Goal: Transaction & Acquisition: Purchase product/service

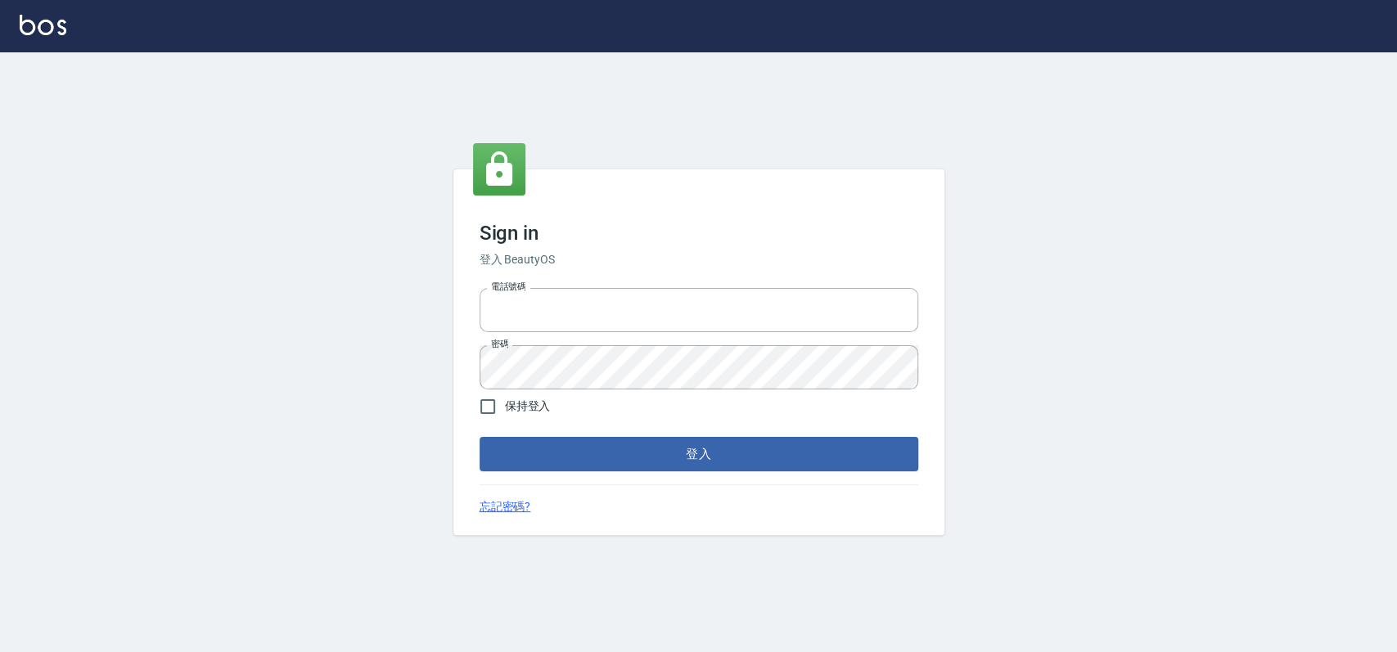
type input "033323173"
click at [581, 493] on div "Sign in 登入 BeautyOS 電話號碼 [PHONE_NUMBER] 電話號碼 密碼 密碼 保持登入 登入 忘記密碼?" at bounding box center [698, 352] width 491 height 366
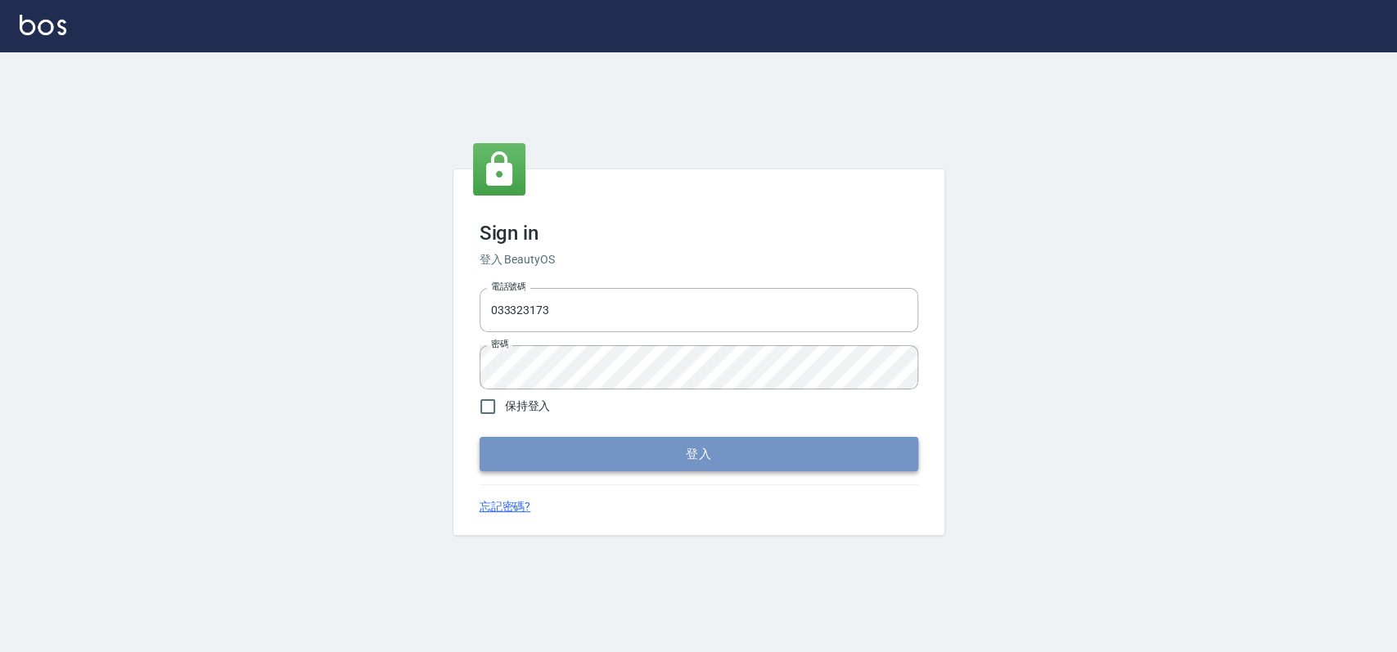
click at [627, 461] on button "登入" at bounding box center [699, 454] width 439 height 34
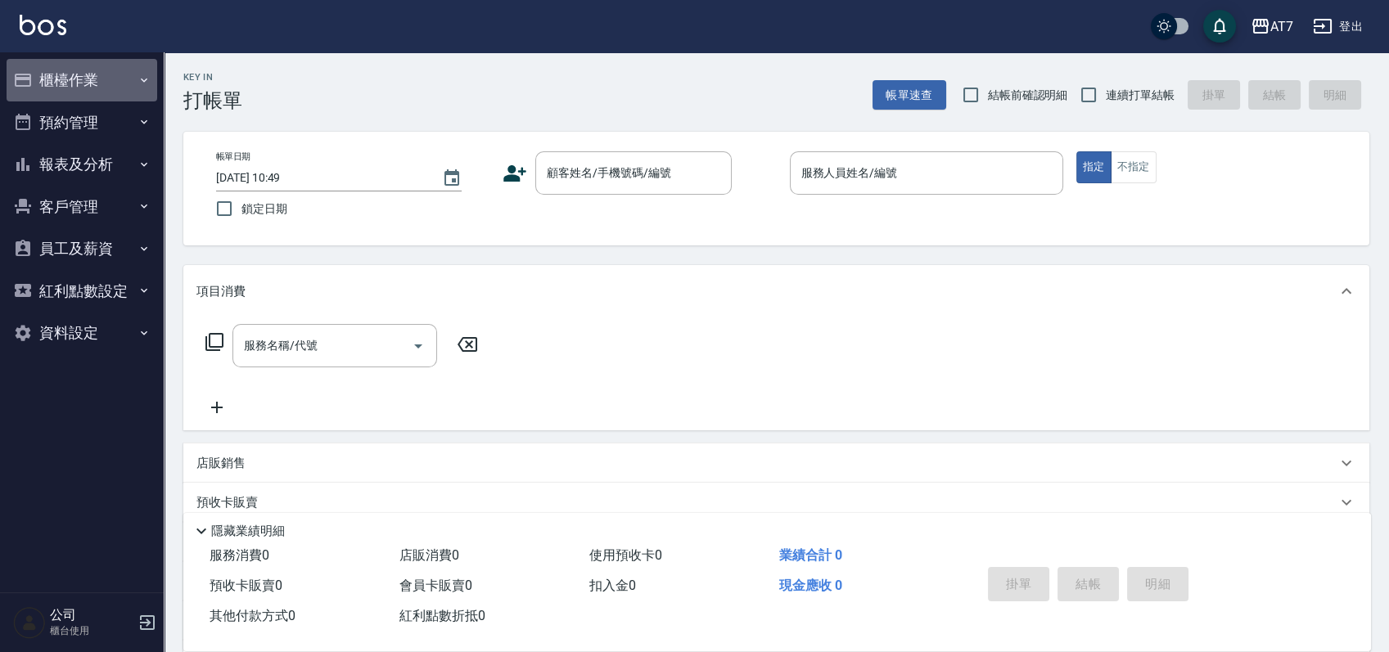
click at [97, 66] on button "櫃檯作業" at bounding box center [82, 80] width 151 height 43
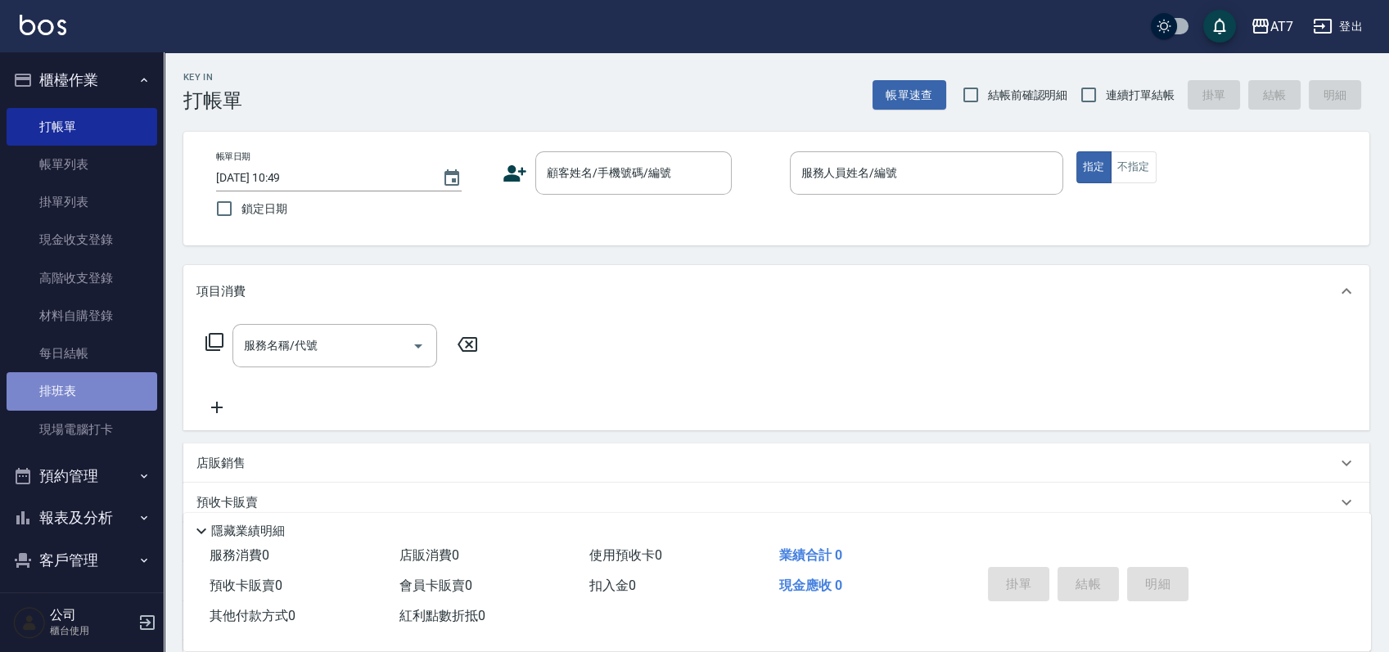
click at [82, 390] on link "排班表" at bounding box center [82, 391] width 151 height 38
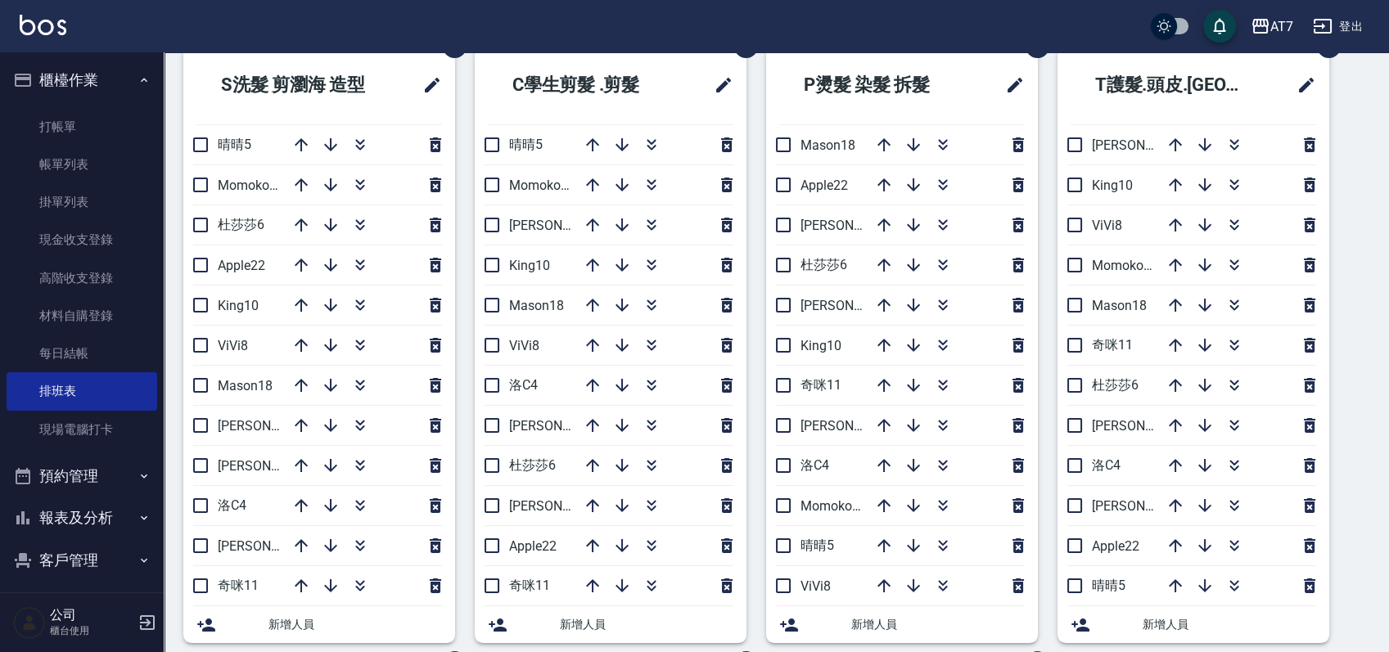
scroll to position [74, 0]
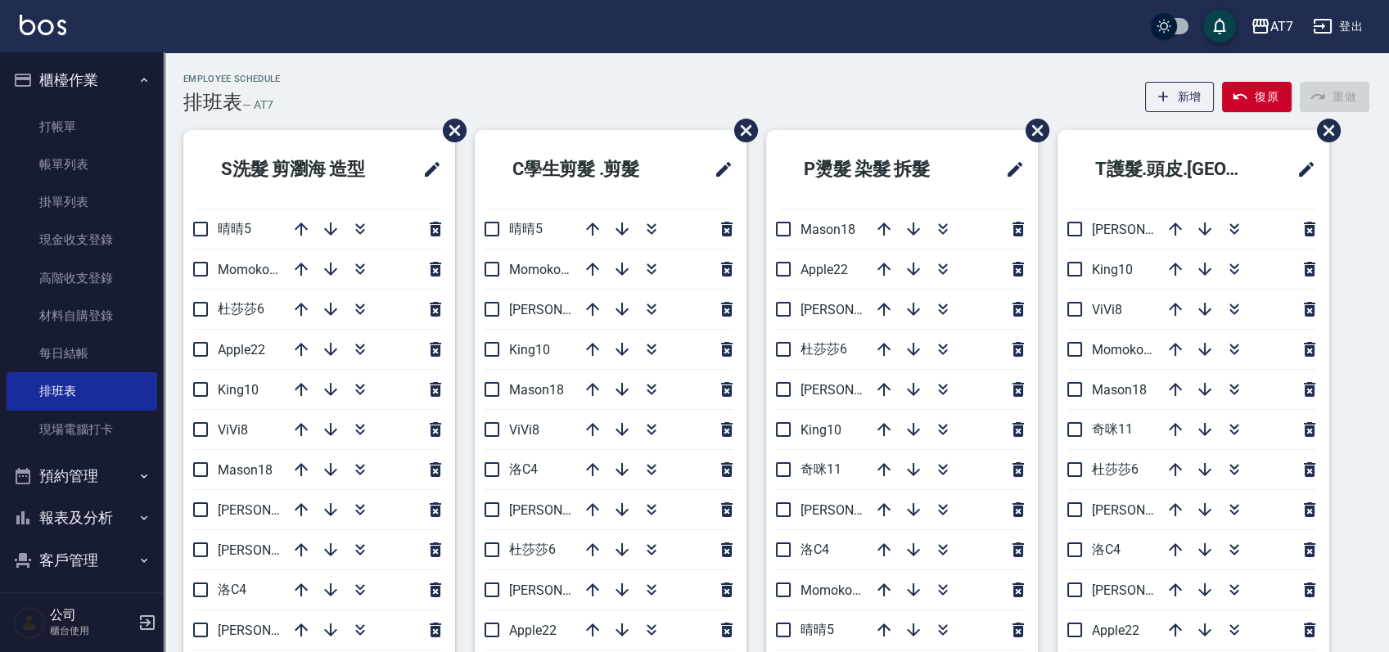
scroll to position [109, 0]
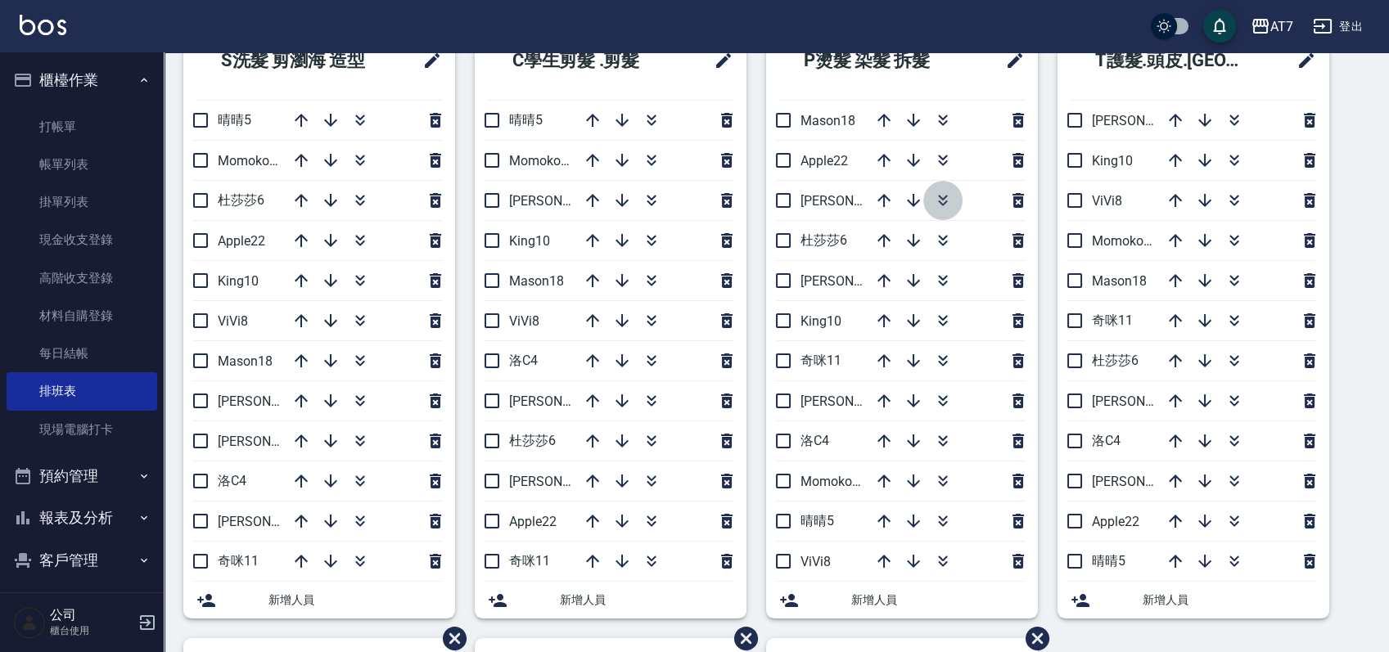
click at [939, 192] on icon "button" at bounding box center [943, 201] width 20 height 20
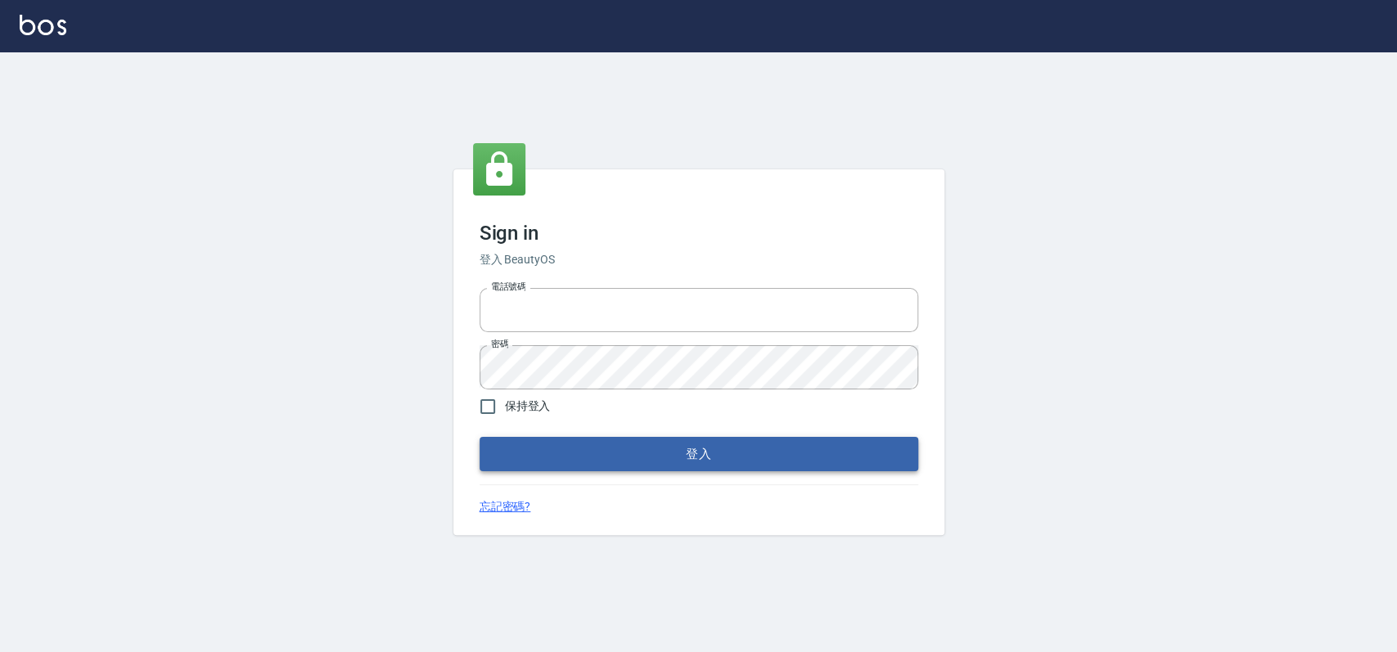
type input "033323173"
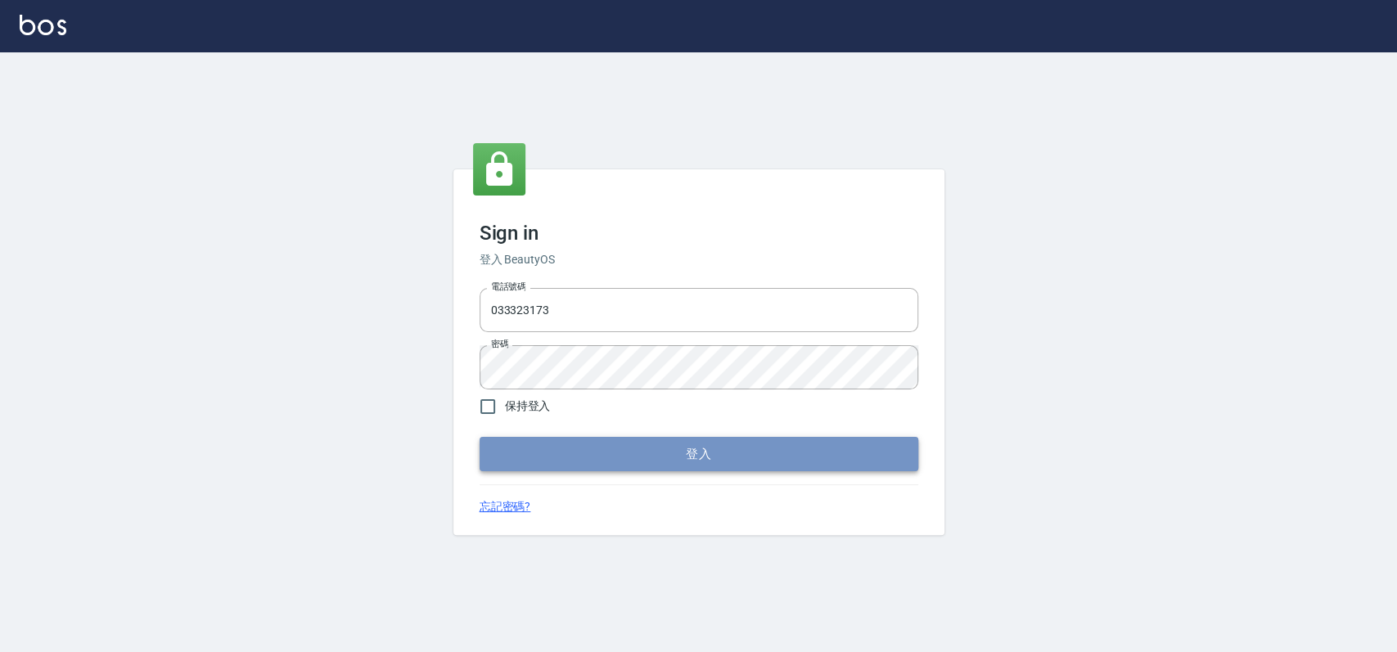
click at [630, 452] on button "登入" at bounding box center [699, 454] width 439 height 34
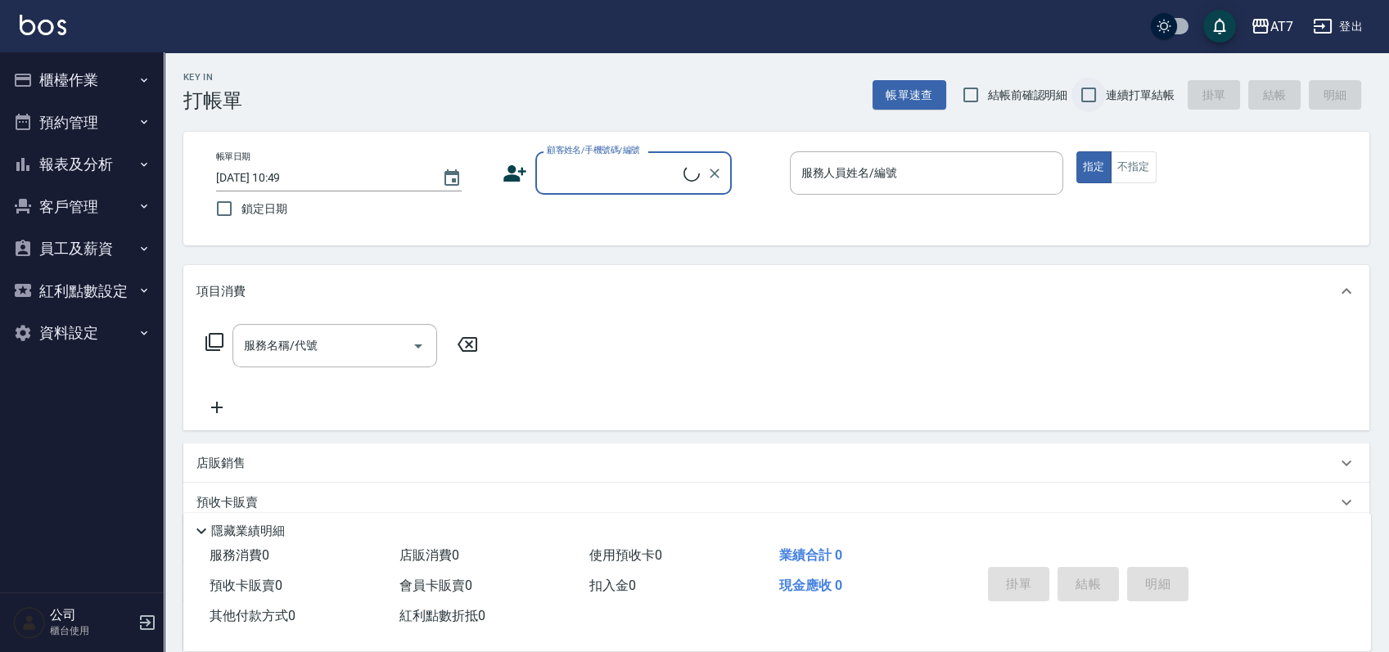
click at [1090, 89] on input "連續打單結帳" at bounding box center [1088, 95] width 34 height 34
checkbox input "true"
click at [87, 84] on button "櫃檯作業" at bounding box center [82, 80] width 151 height 43
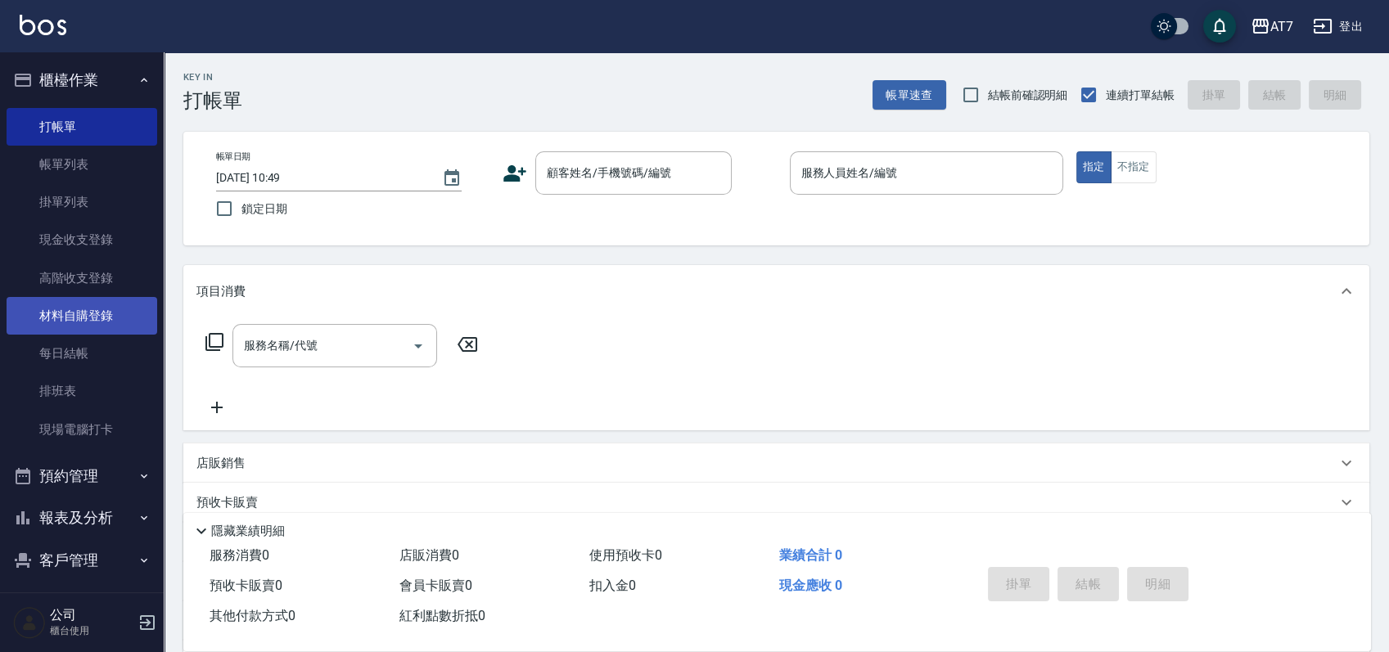
click at [114, 311] on link "材料自購登錄" at bounding box center [82, 316] width 151 height 38
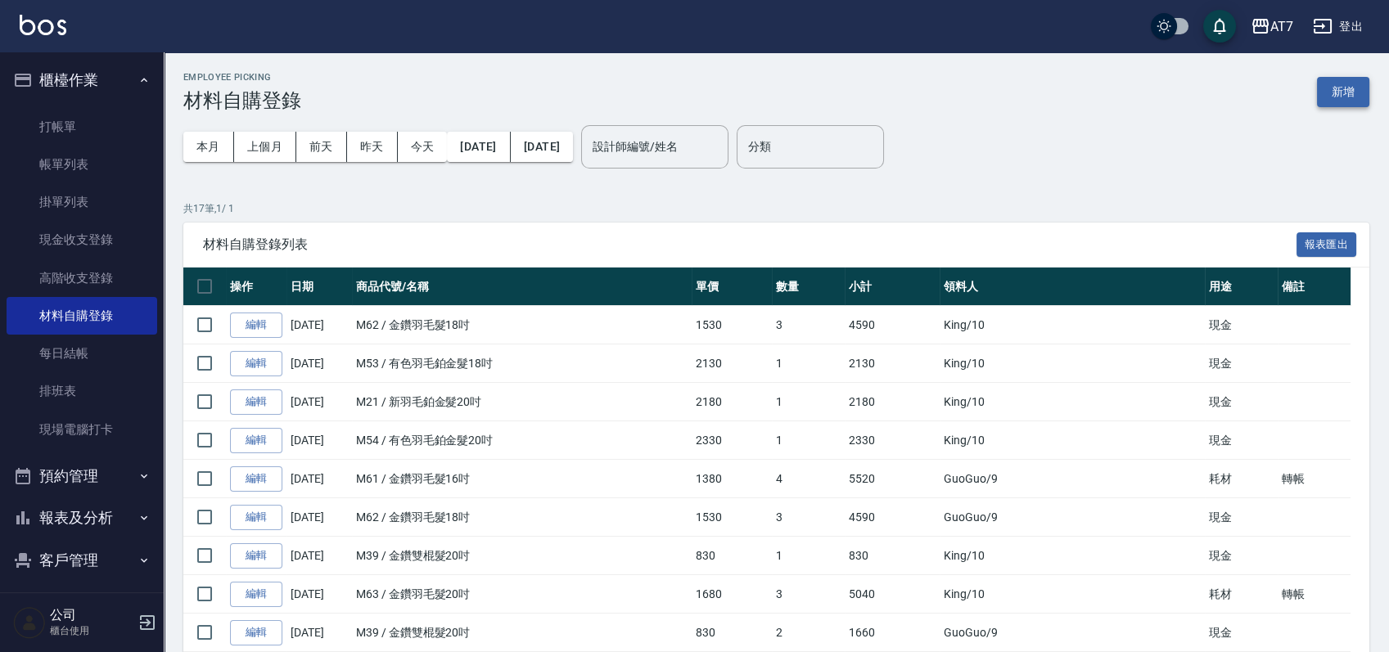
click at [1349, 88] on button "新增" at bounding box center [1343, 92] width 52 height 30
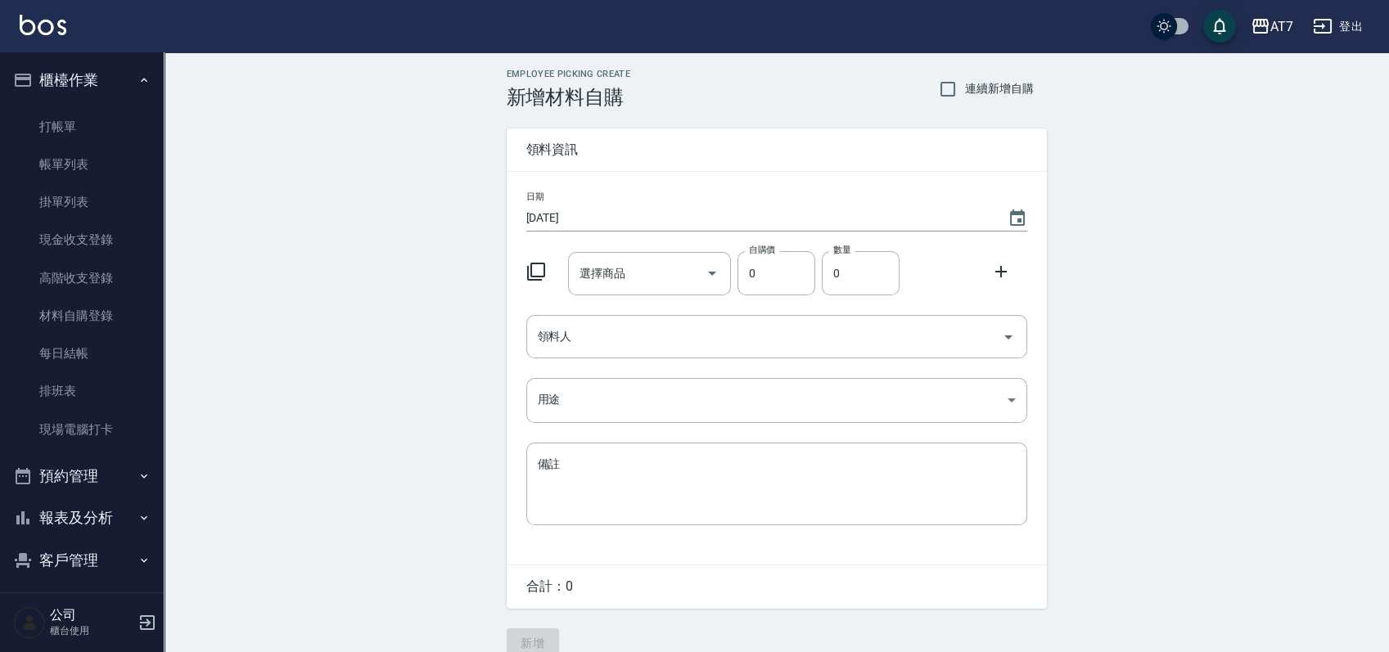
click at [531, 271] on icon at bounding box center [536, 272] width 20 height 20
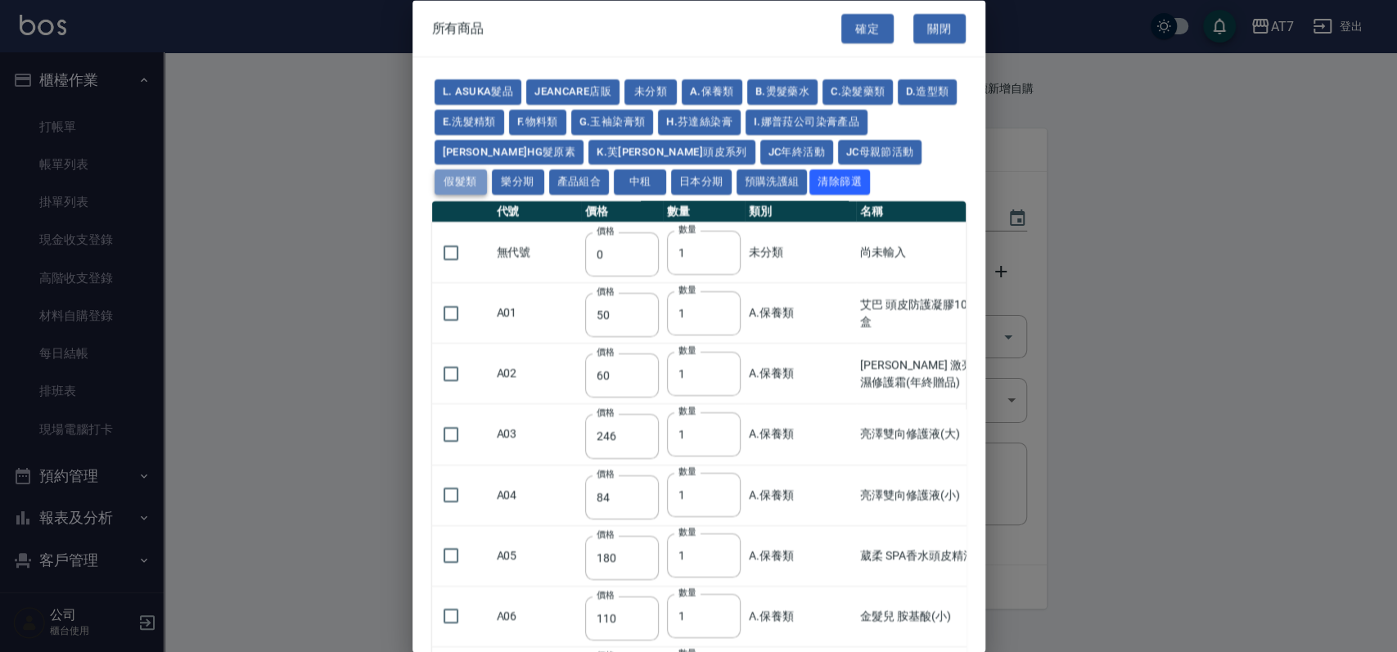
click at [487, 169] on button "假髮類" at bounding box center [461, 181] width 52 height 25
type input "62"
type input "64"
type input "800"
type input "80"
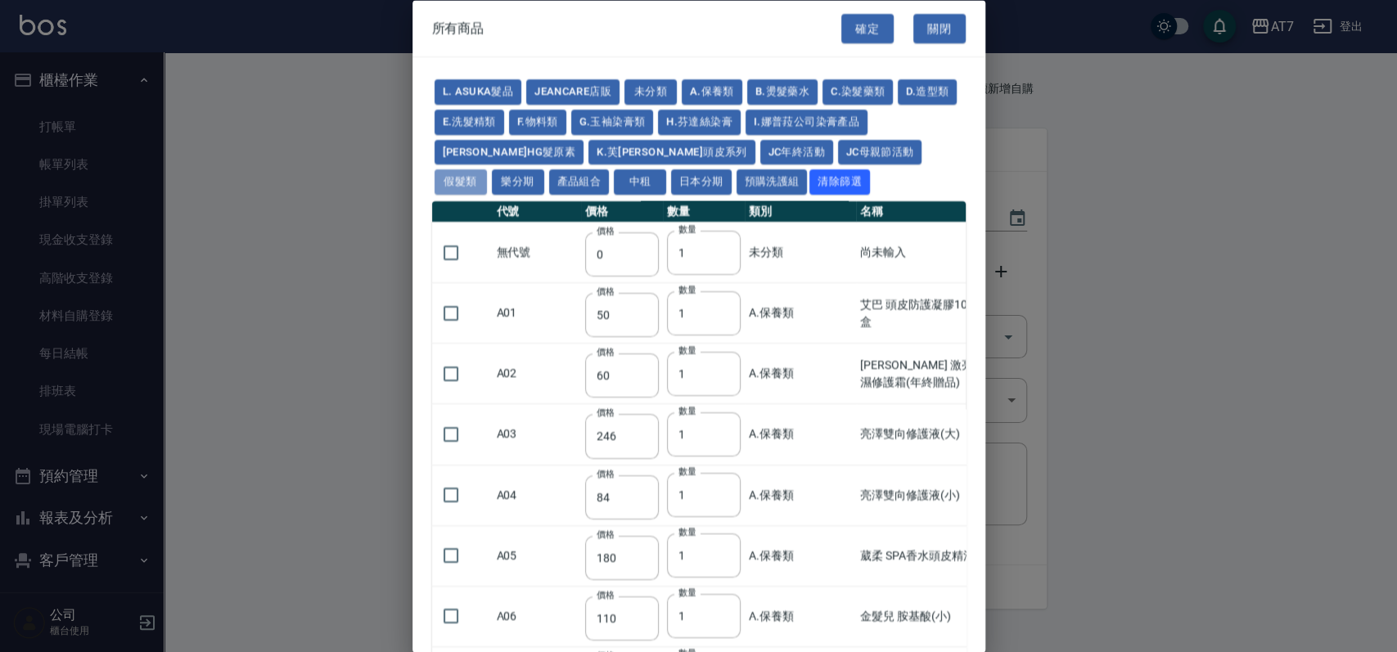
type input "350"
type input "25"
type input "400"
type input "100"
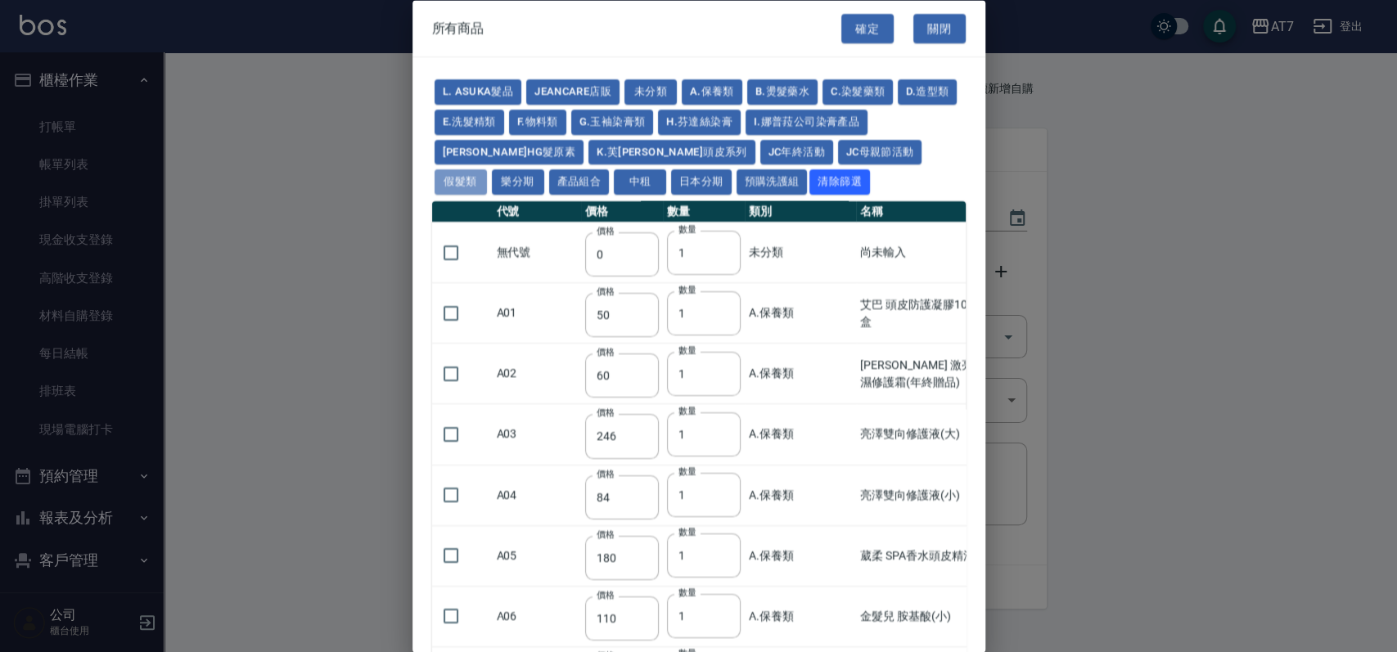
type input "880"
type input "930"
type input "980"
type input "1030"
type input "1130"
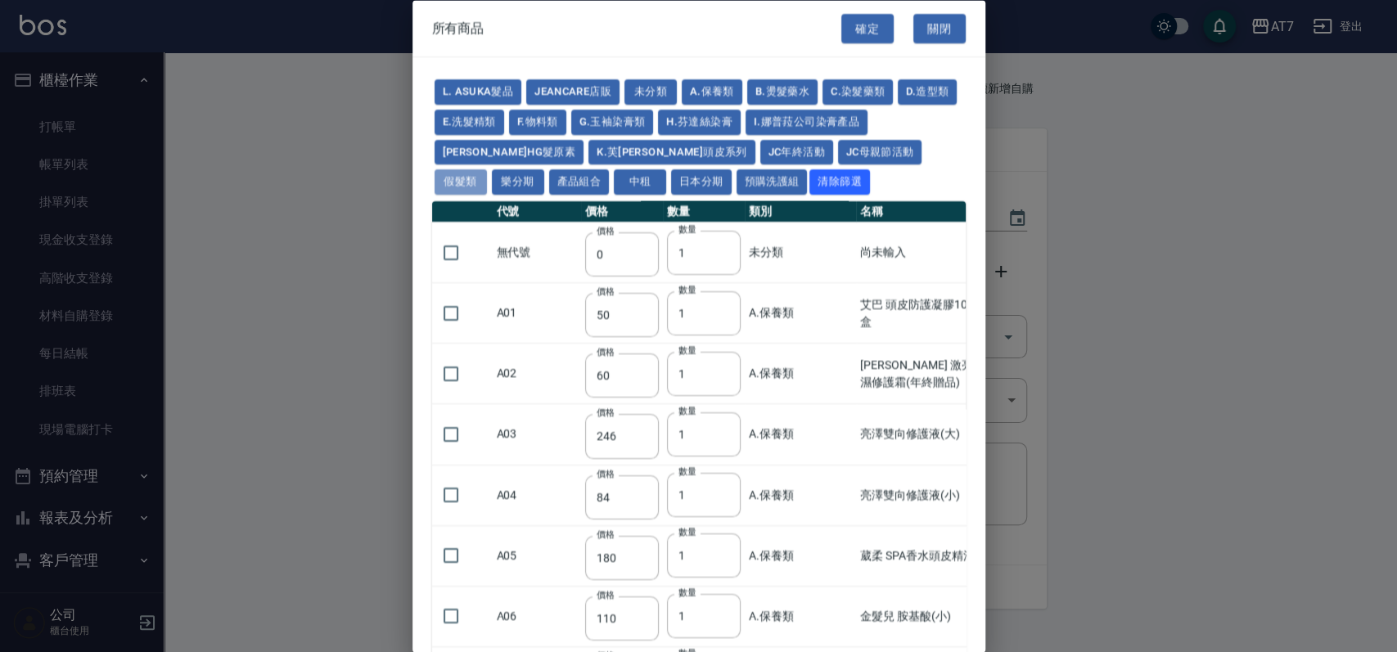
type input "1230"
type input "1330"
type input "1780"
type input "1980"
type input "2180"
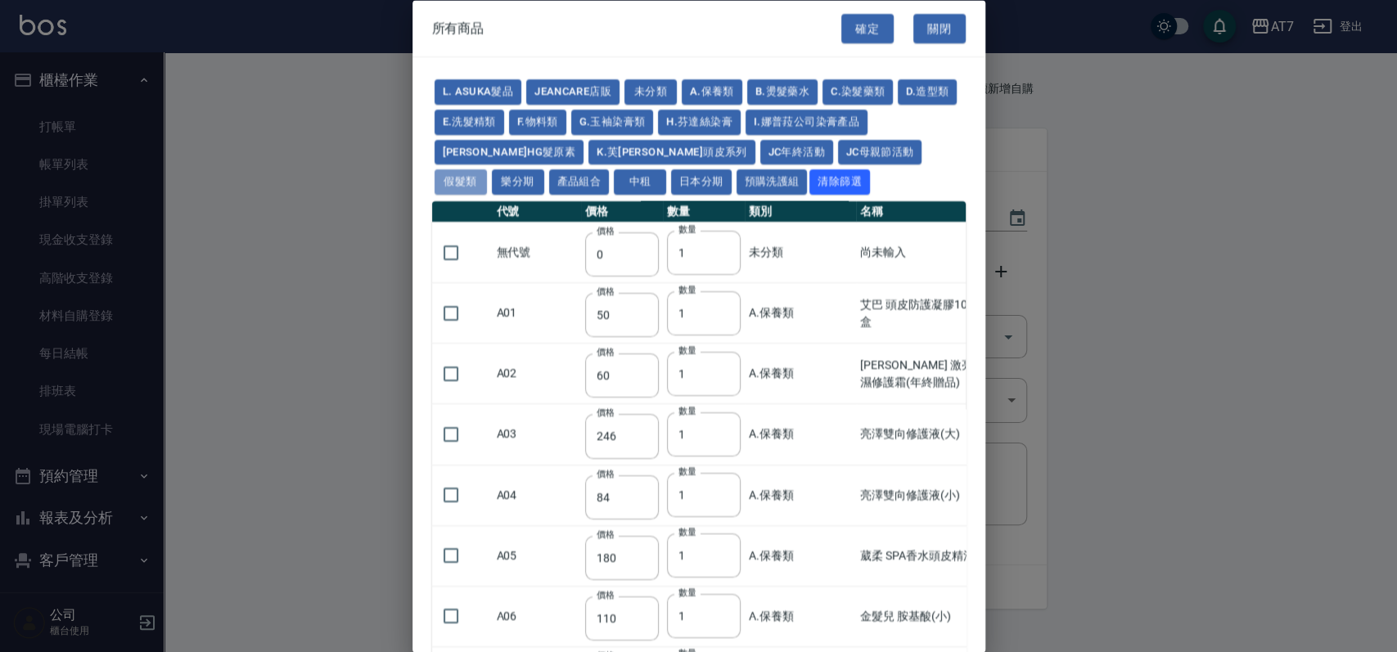
type input "2380"
type input "2580"
type input "2780"
type input "2980"
type input "1030"
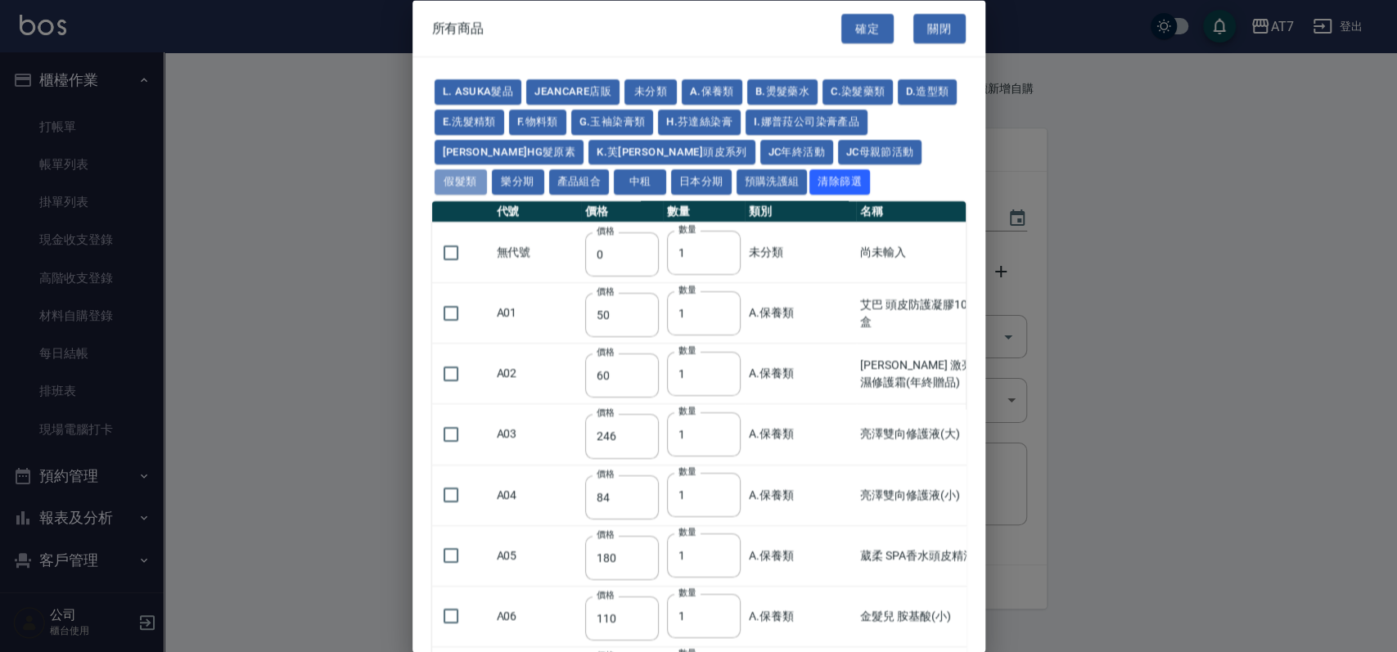
type input "1080"
type input "1130"
type input "1230"
type input "1280"
type input "1380"
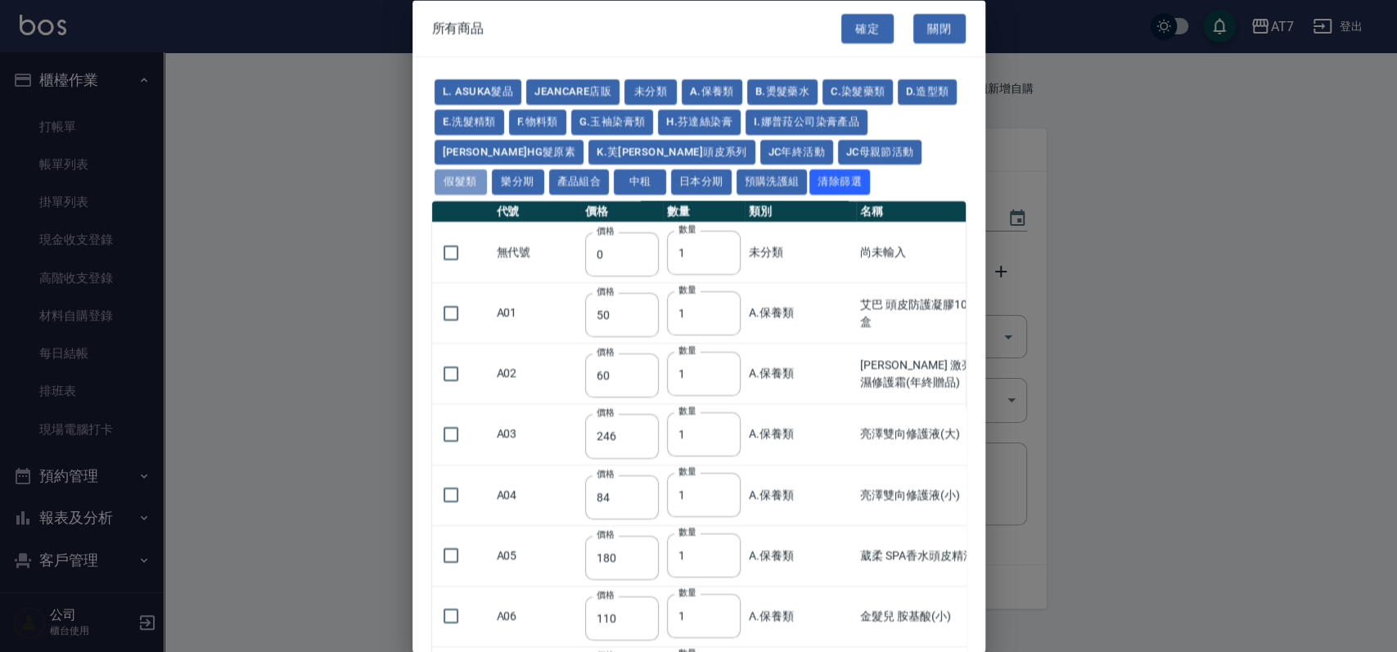
type input "2180"
type input "2380"
type input "2580"
type input "2780"
type input "2980"
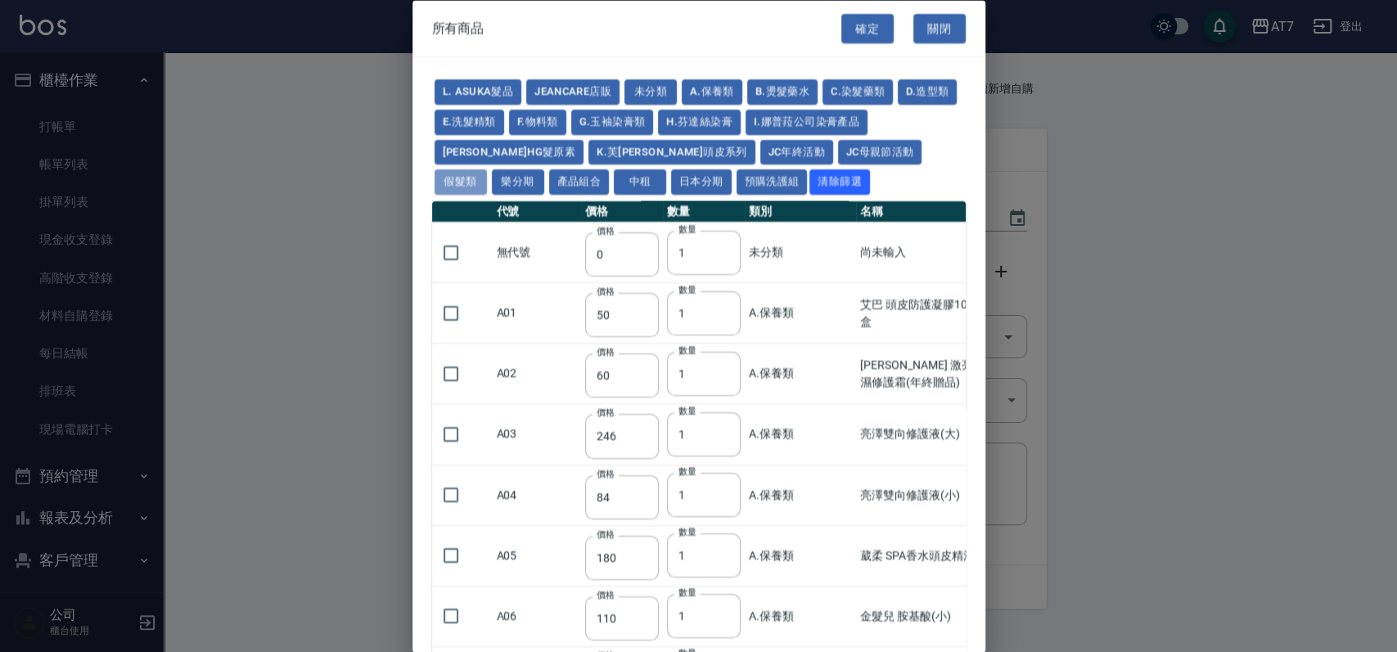
type input "730"
type input "780"
type input "830"
type input "930"
type input "980"
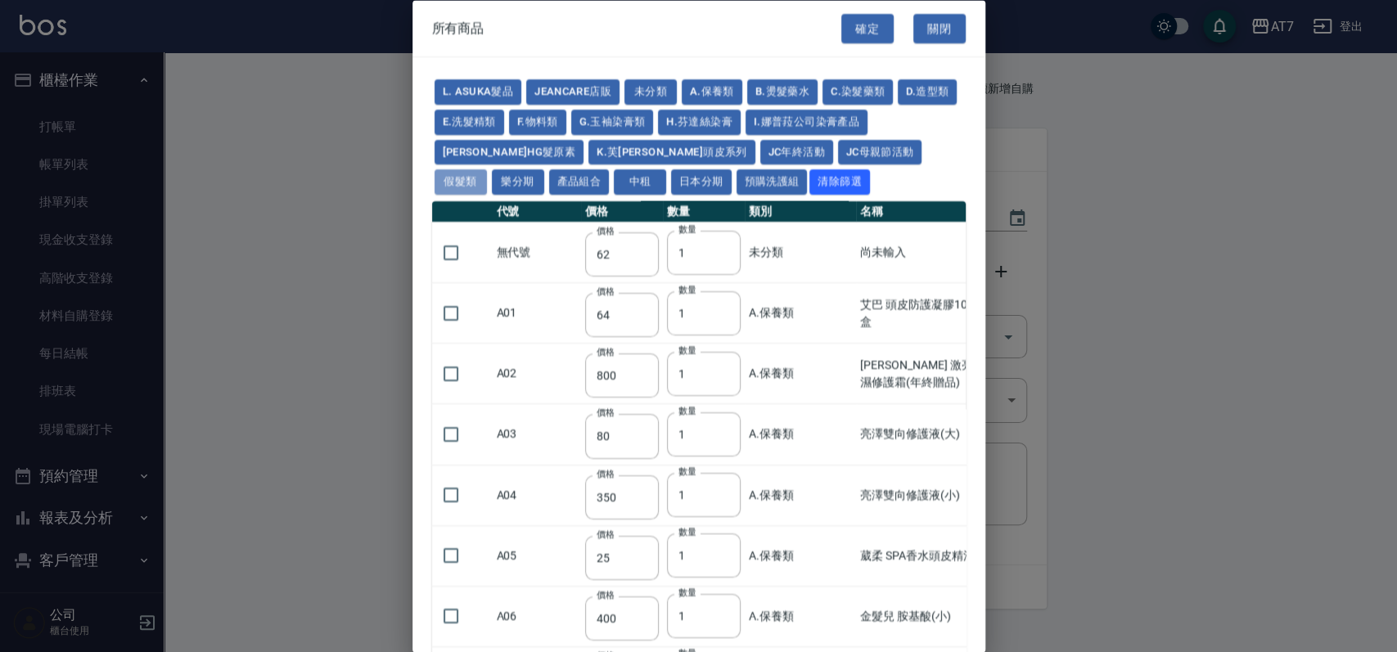
type input "560"
type input "775"
type input "580"
type input "2230"
type input "1180"
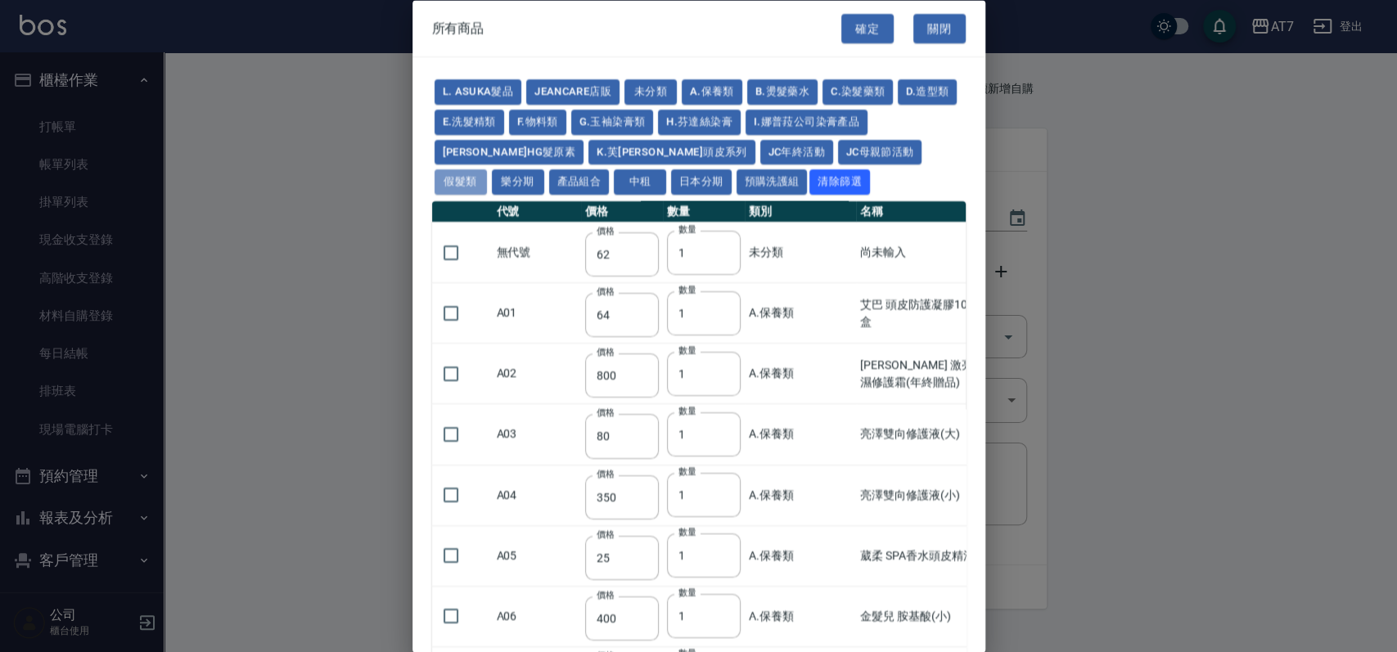
type input "1030"
type input "1080"
type input "1130"
type input "1180"
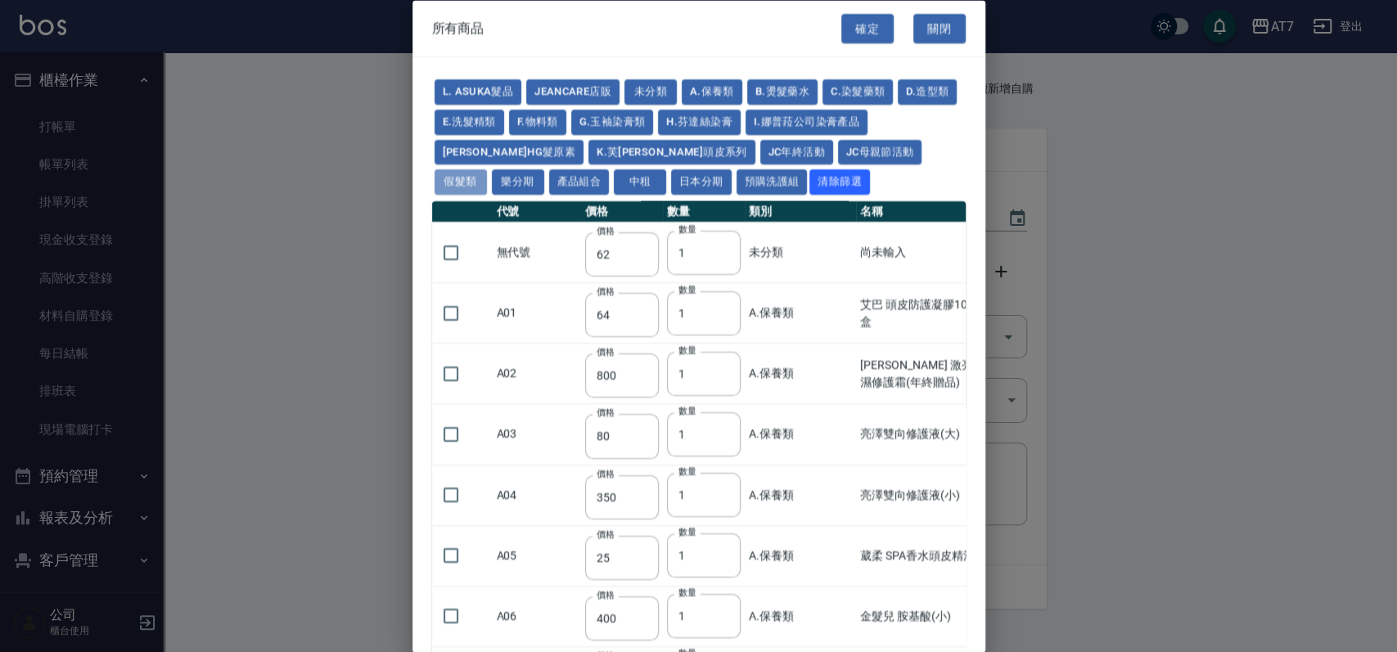
type input "1230"
type input "2130"
type input "2330"
type input "2530"
type input "930"
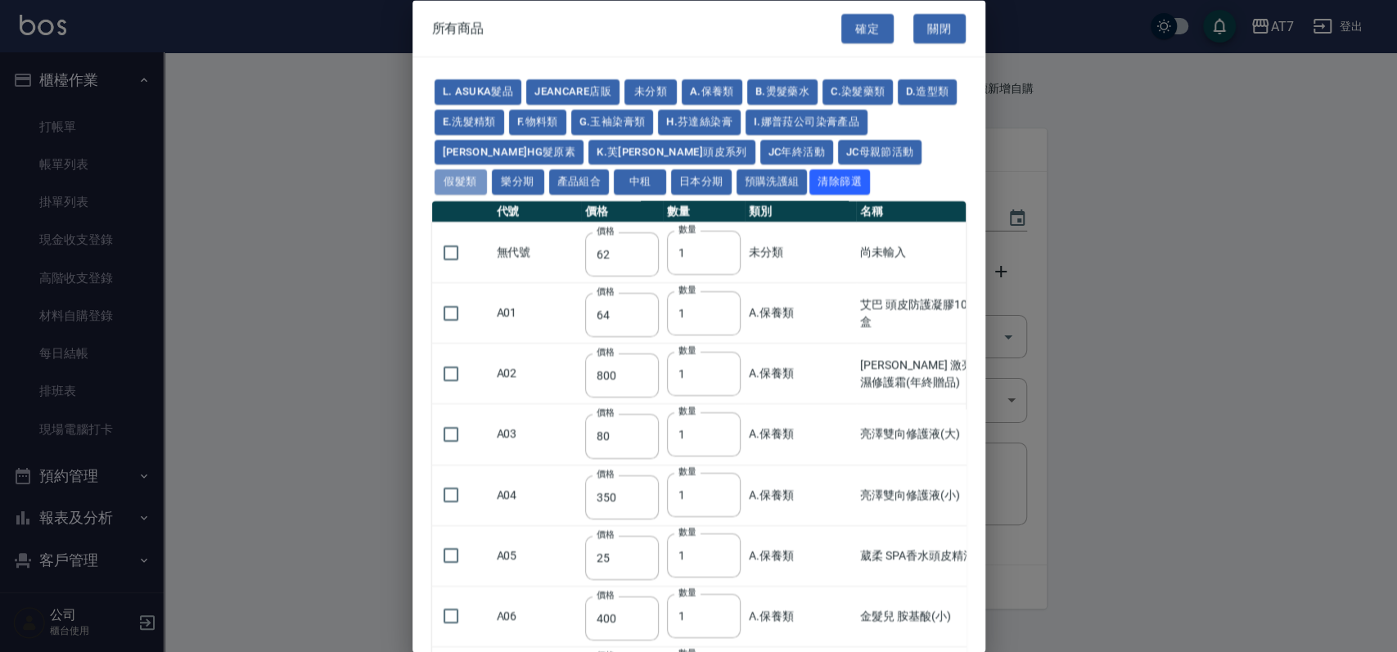
type input "170"
type input "1380"
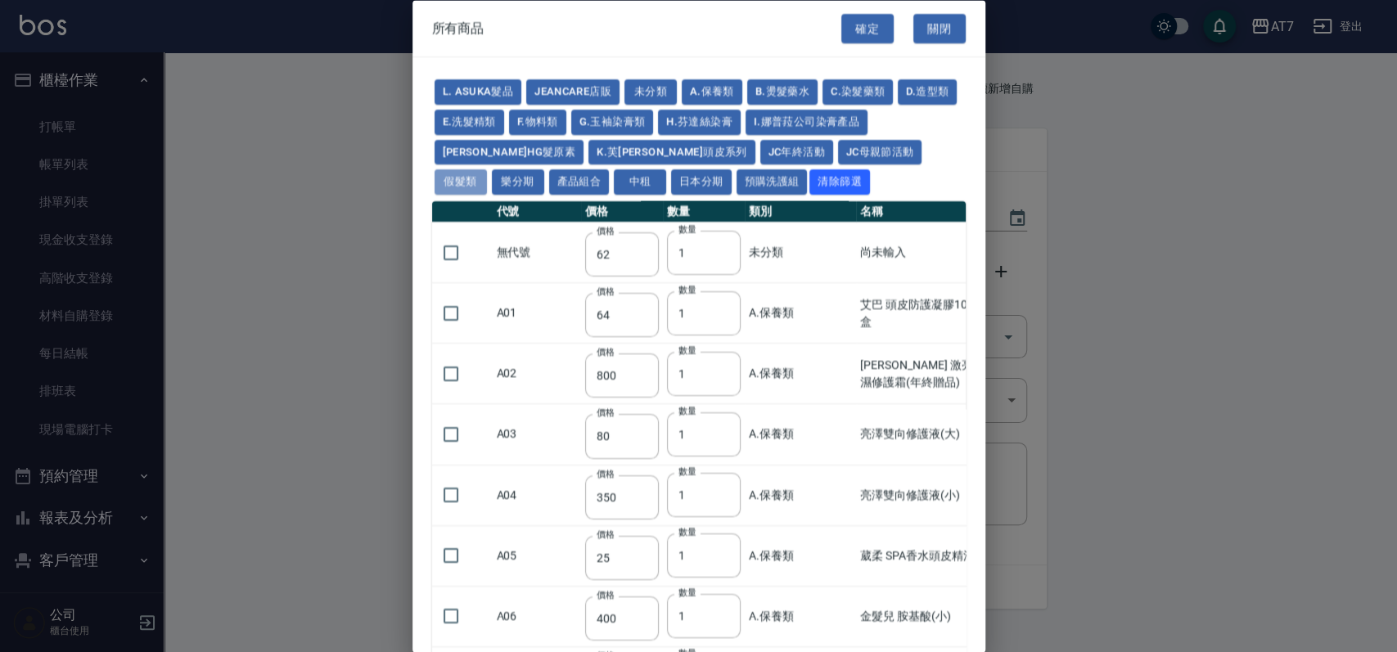
type input "1530"
type input "1680"
type input "1830"
type input "1980"
type input "2130"
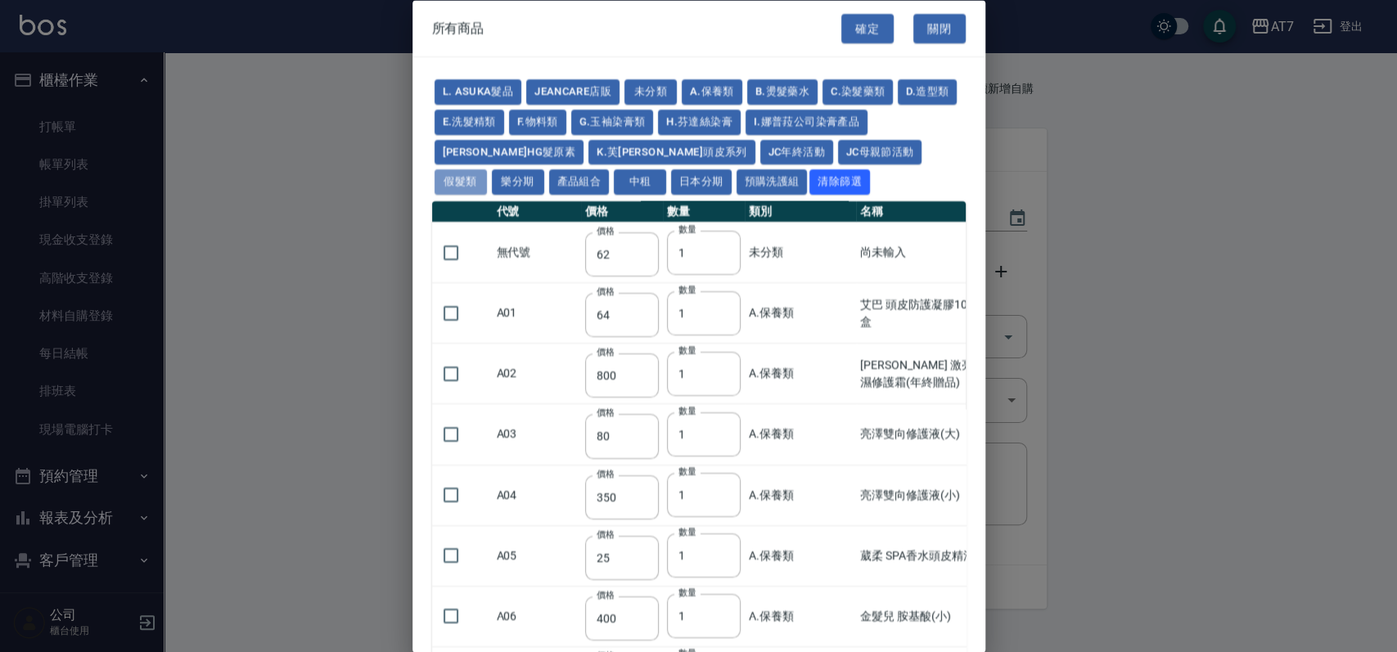
type input "1930"
type input "2730"
type input "2780"
type input "2980"
type input "2380"
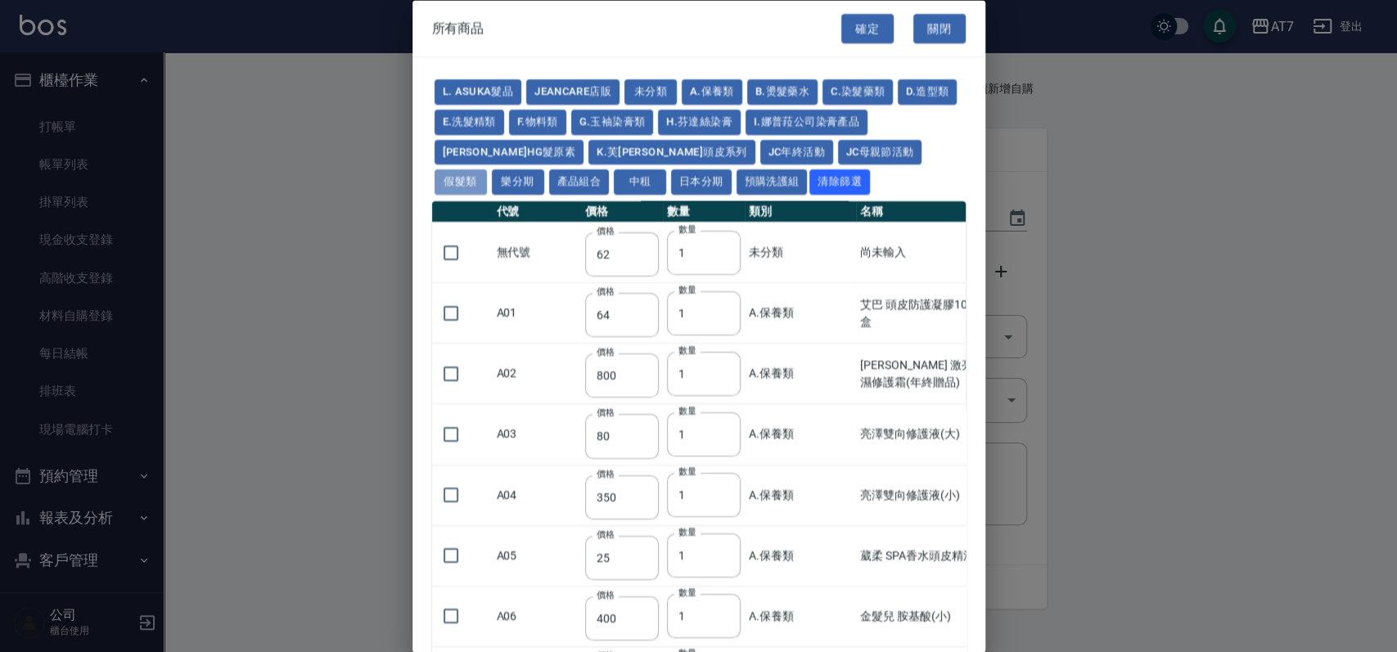
type input "2580"
type input "2780"
type input "2980"
type input "3180"
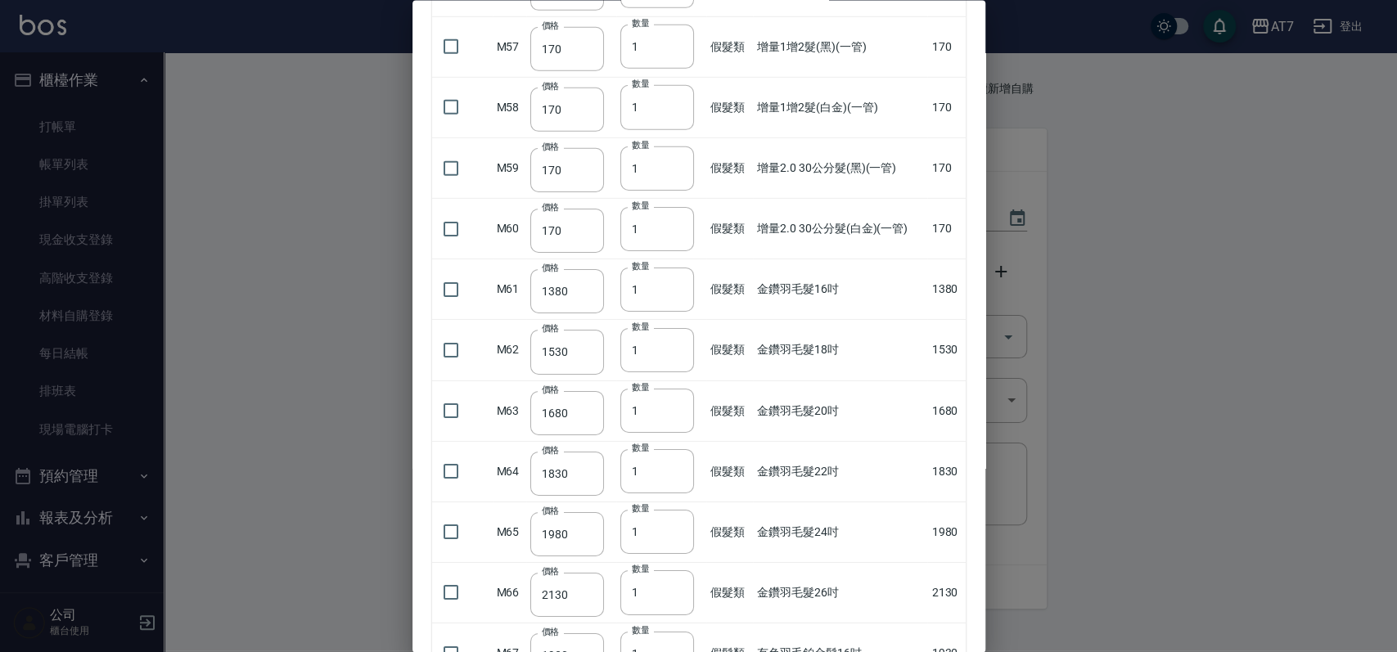
scroll to position [3491, 0]
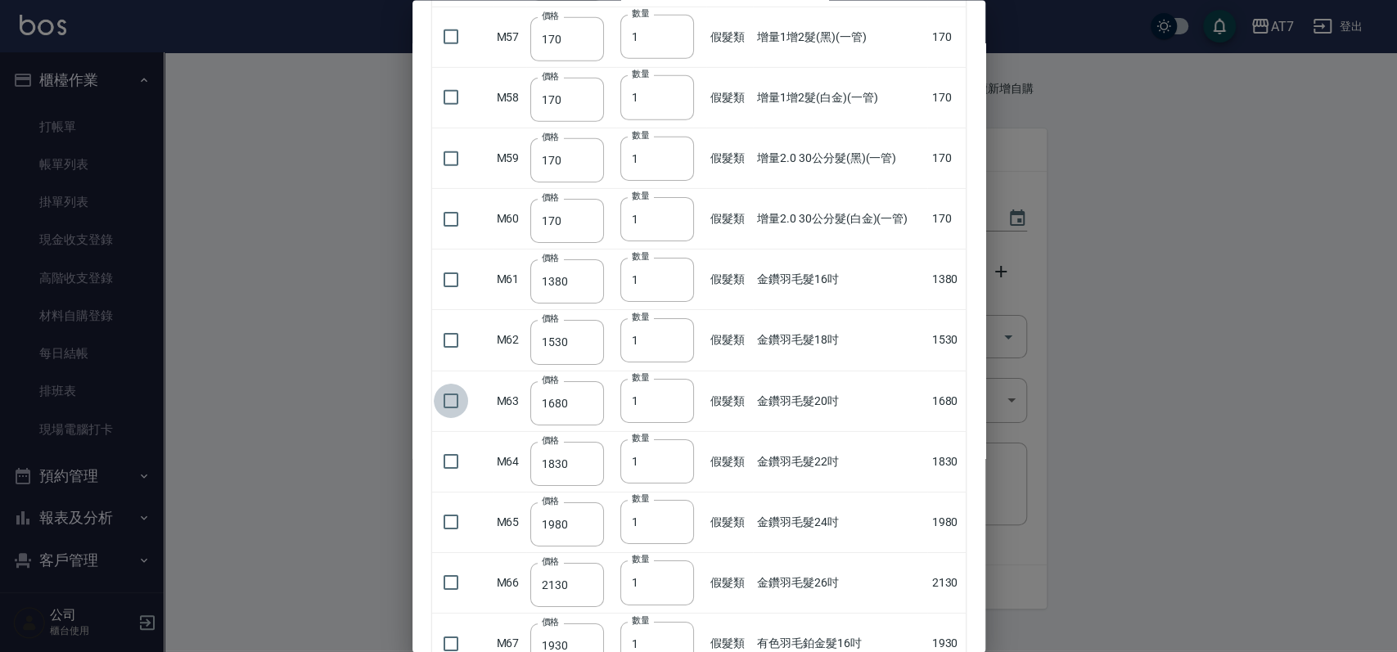
click at [457, 397] on input "checkbox" at bounding box center [451, 401] width 34 height 34
checkbox input "true"
type input "2"
click at [672, 391] on input "2" at bounding box center [657, 401] width 74 height 44
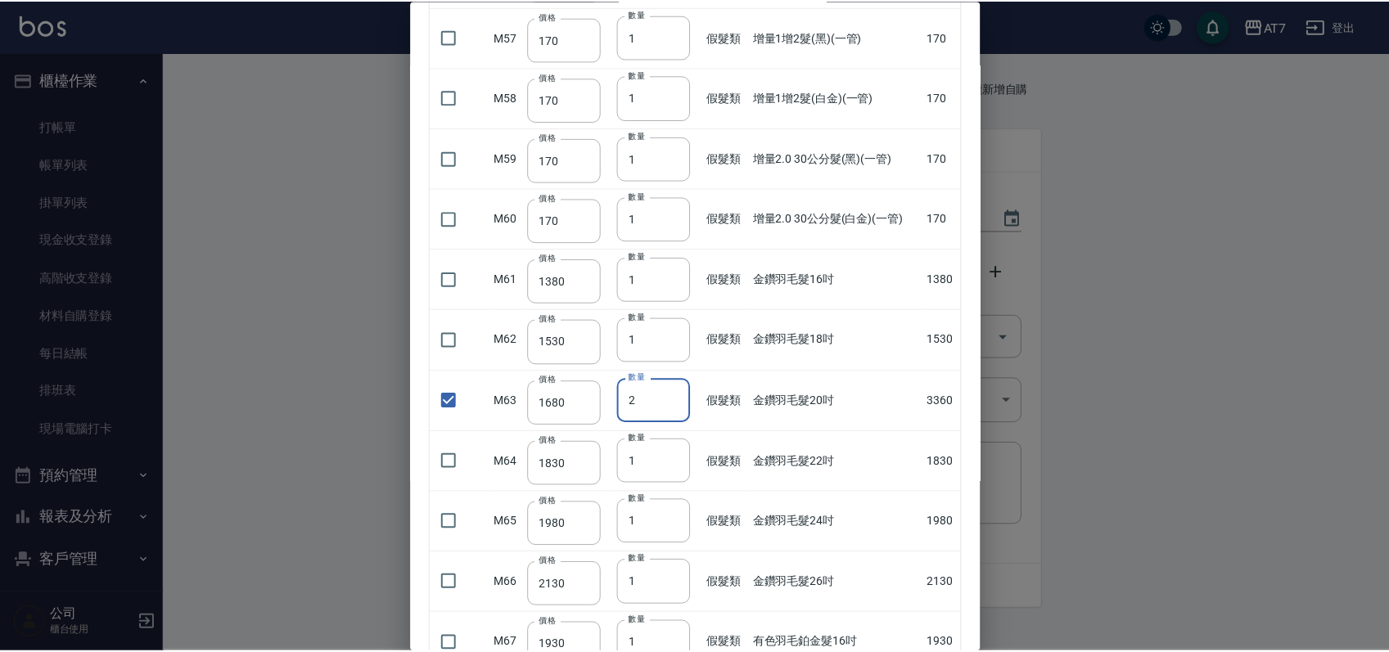
scroll to position [4092, 0]
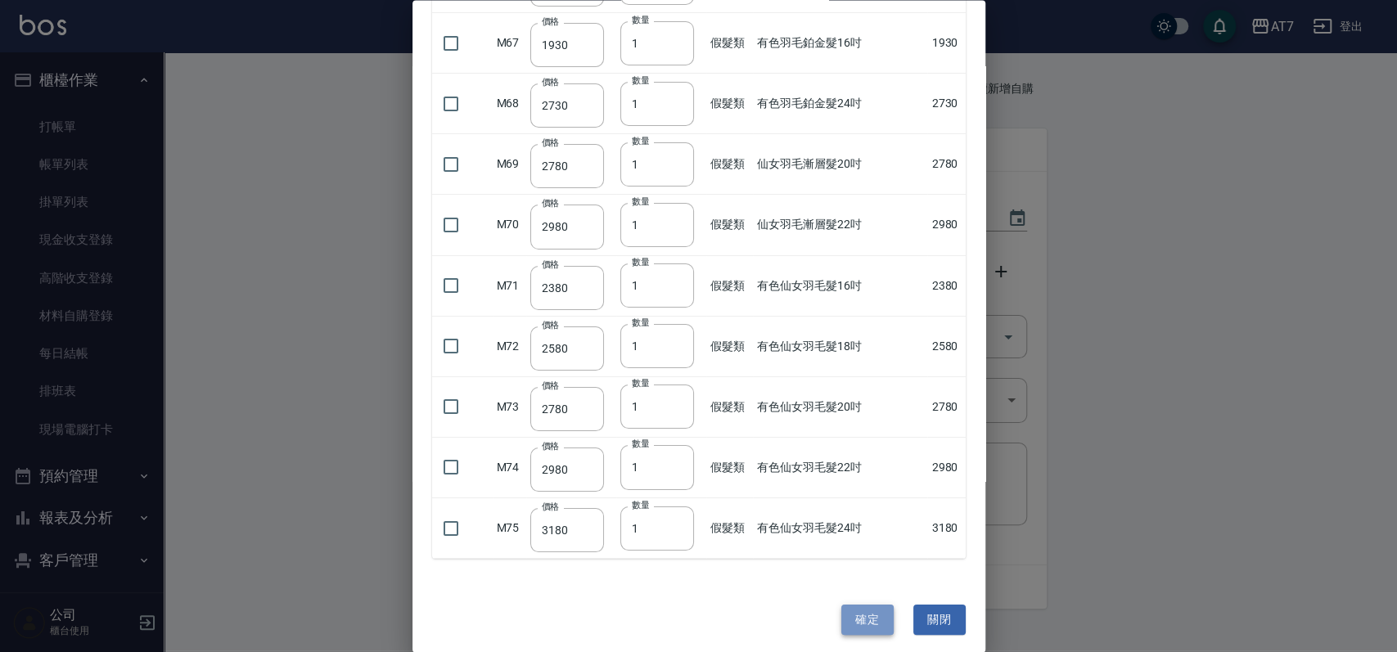
click at [841, 619] on button "確定" at bounding box center [867, 620] width 52 height 30
type input "金鑽羽毛髮20吋"
type input "1680"
type input "2"
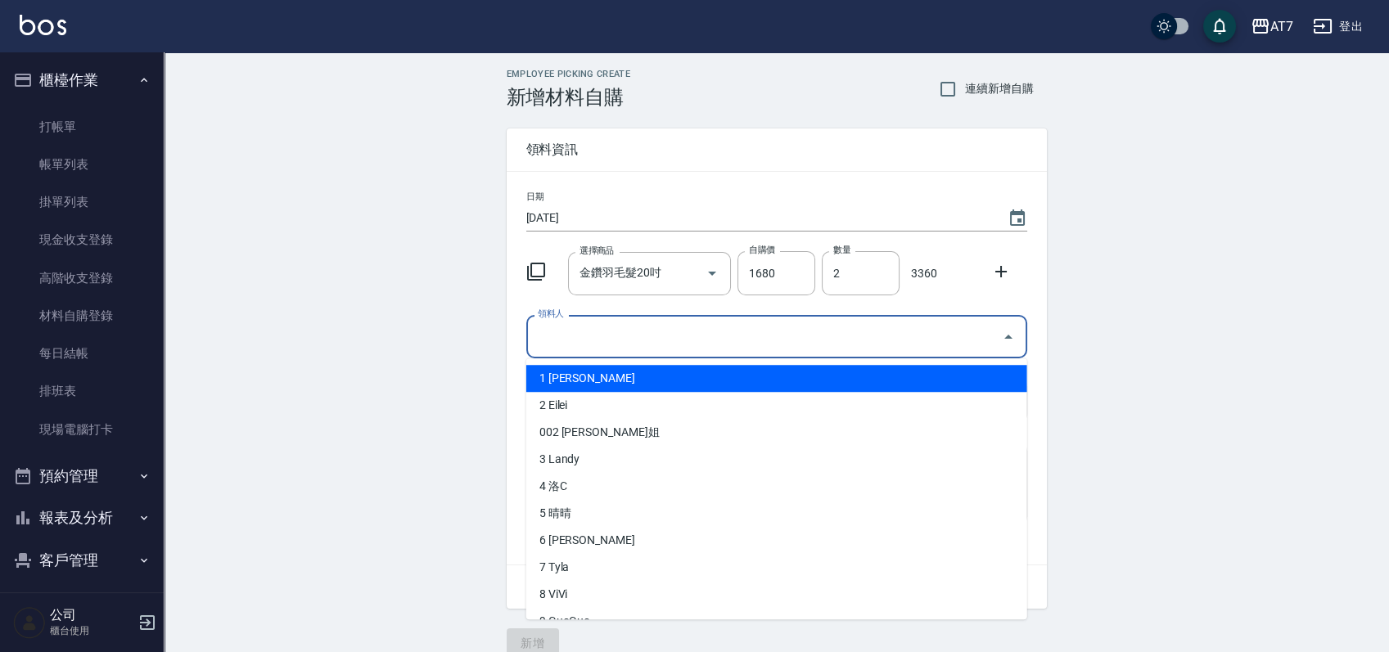
click at [834, 349] on input "領料人" at bounding box center [765, 336] width 462 height 29
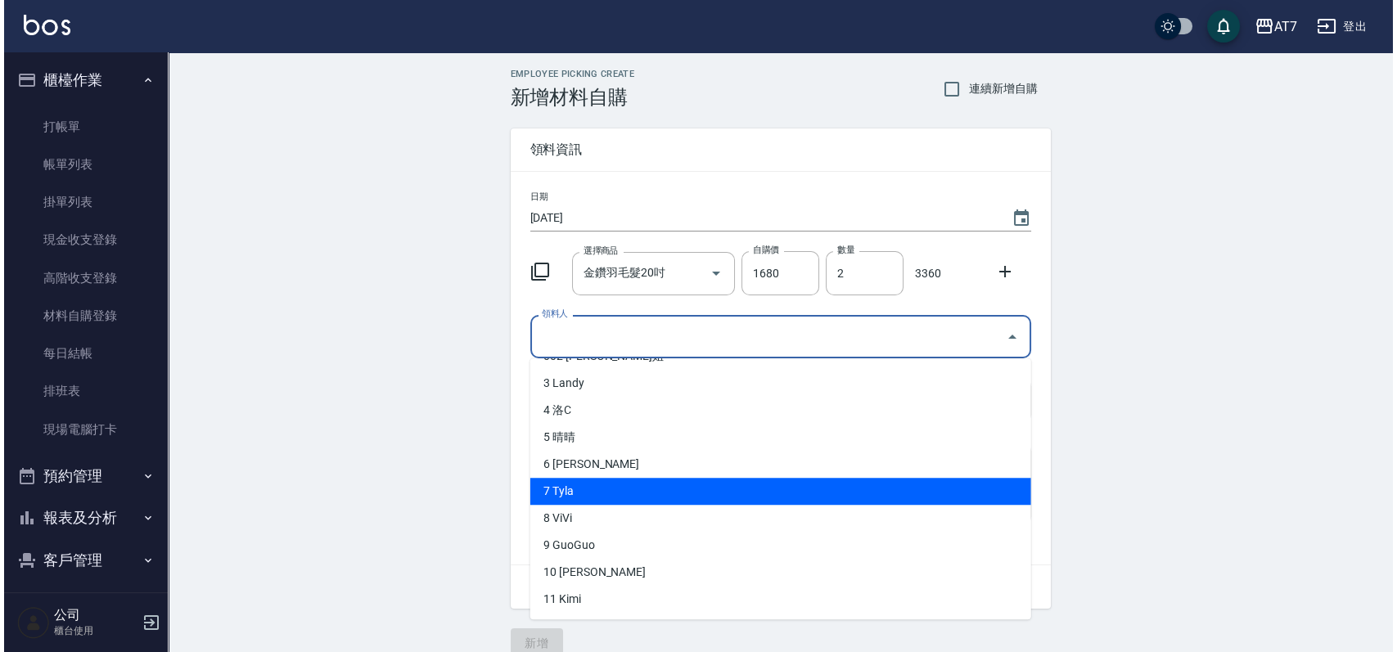
scroll to position [109, 0]
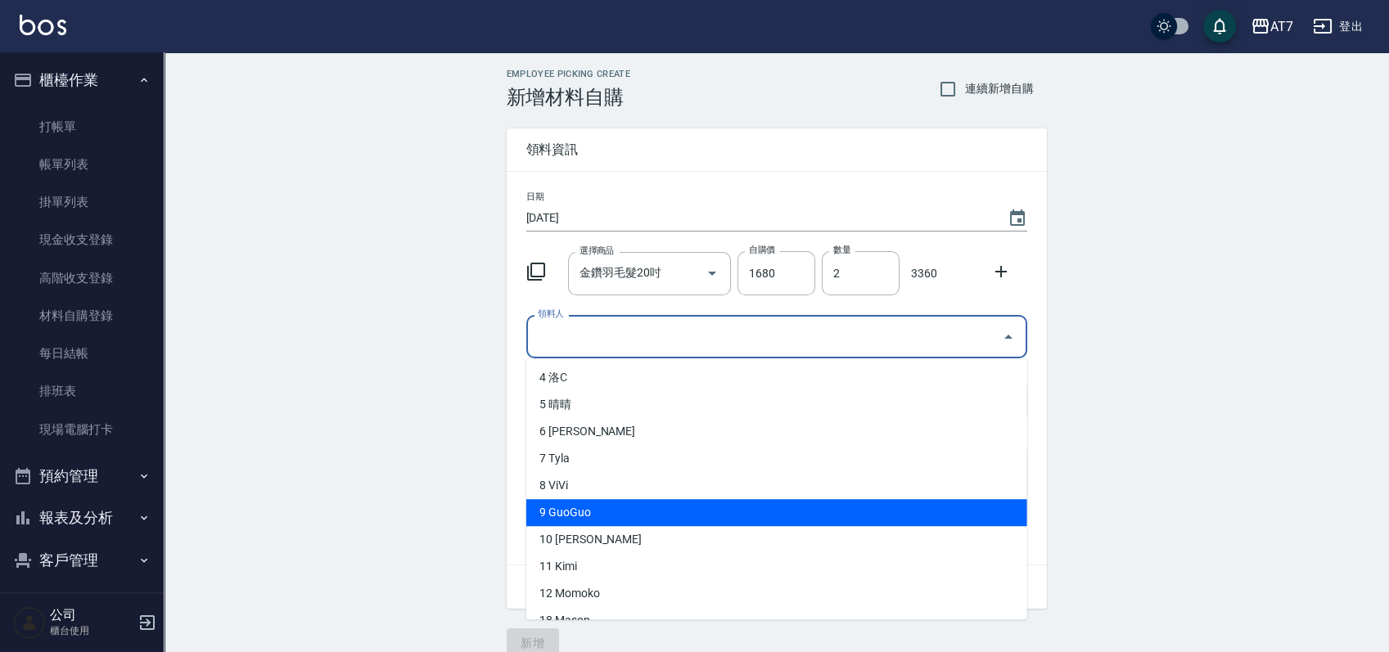
click at [698, 521] on li "9 GuoGuo" at bounding box center [776, 512] width 501 height 27
type input "GuoGuo"
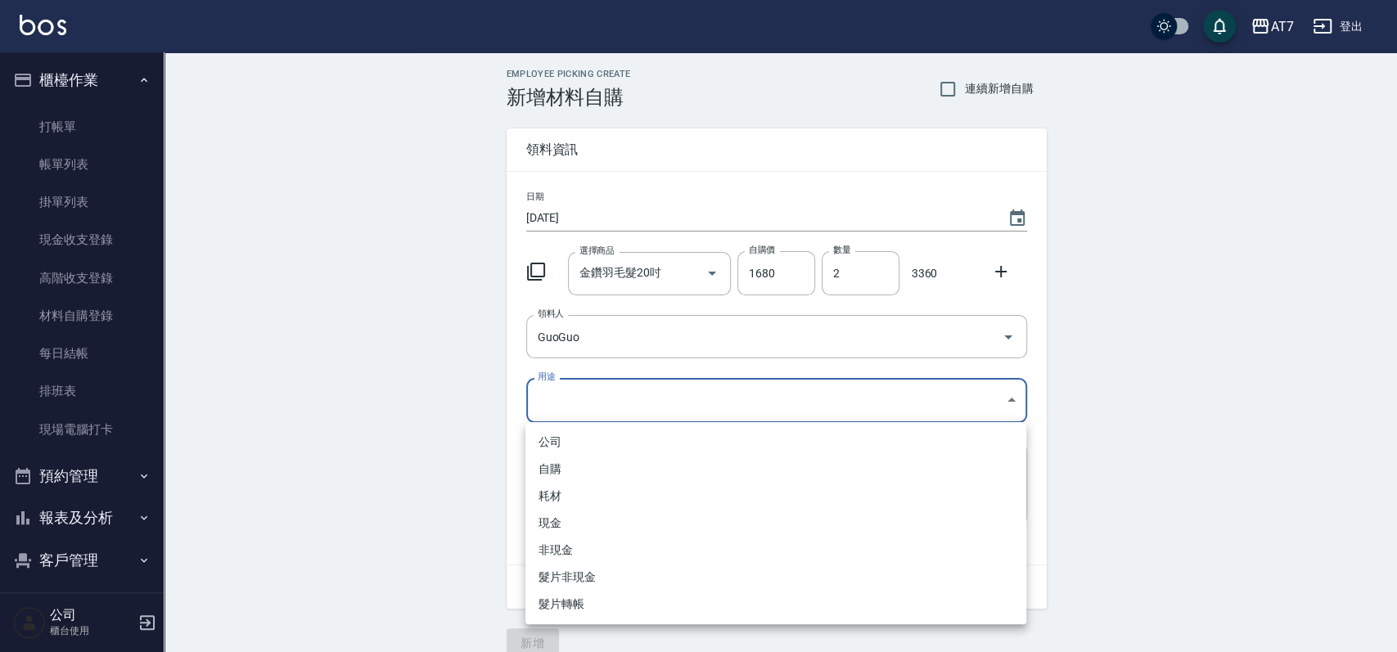
click at [701, 411] on body "AT7 登出 櫃檯作業 打帳單 帳單列表 掛單列表 現金收支登錄 高階收支登錄 材料自購登錄 每日結帳 排班表 現場電腦打卡 預約管理 預約管理 單日預約紀錄…" at bounding box center [698, 337] width 1397 height 674
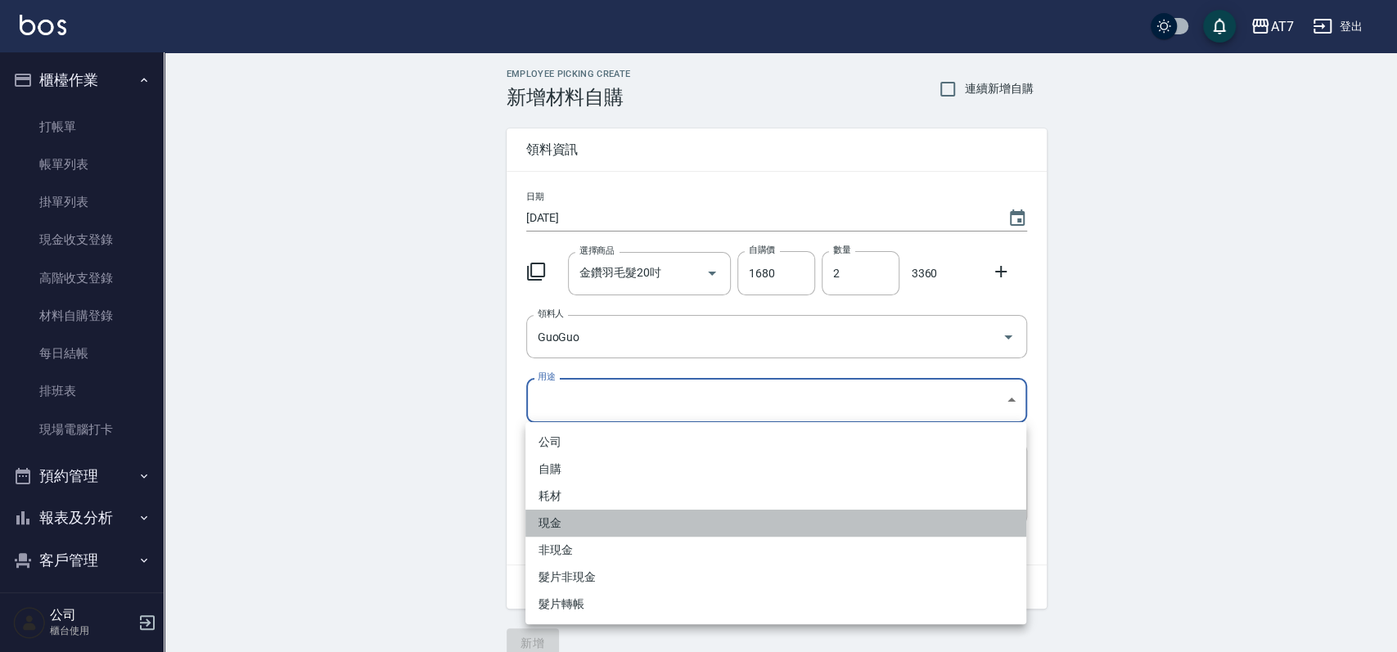
click at [674, 519] on li "現金" at bounding box center [775, 523] width 501 height 27
type input "現金"
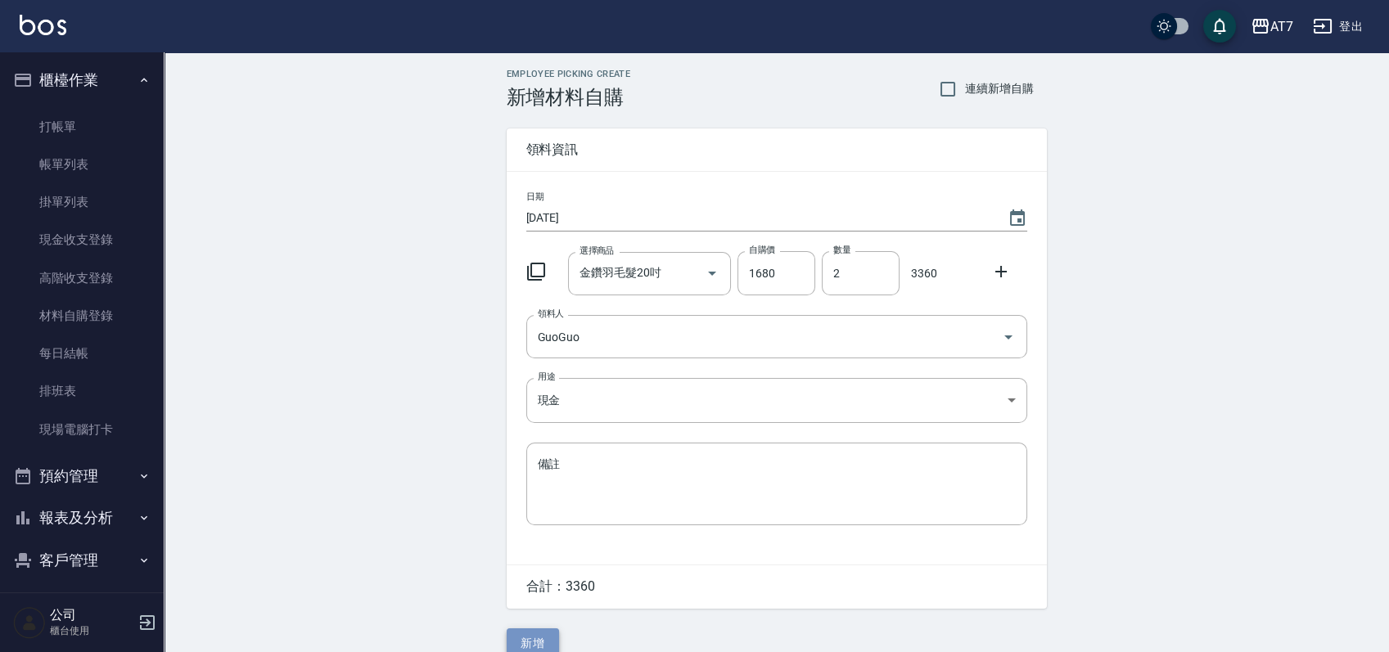
click at [539, 633] on button "新增" at bounding box center [533, 643] width 52 height 30
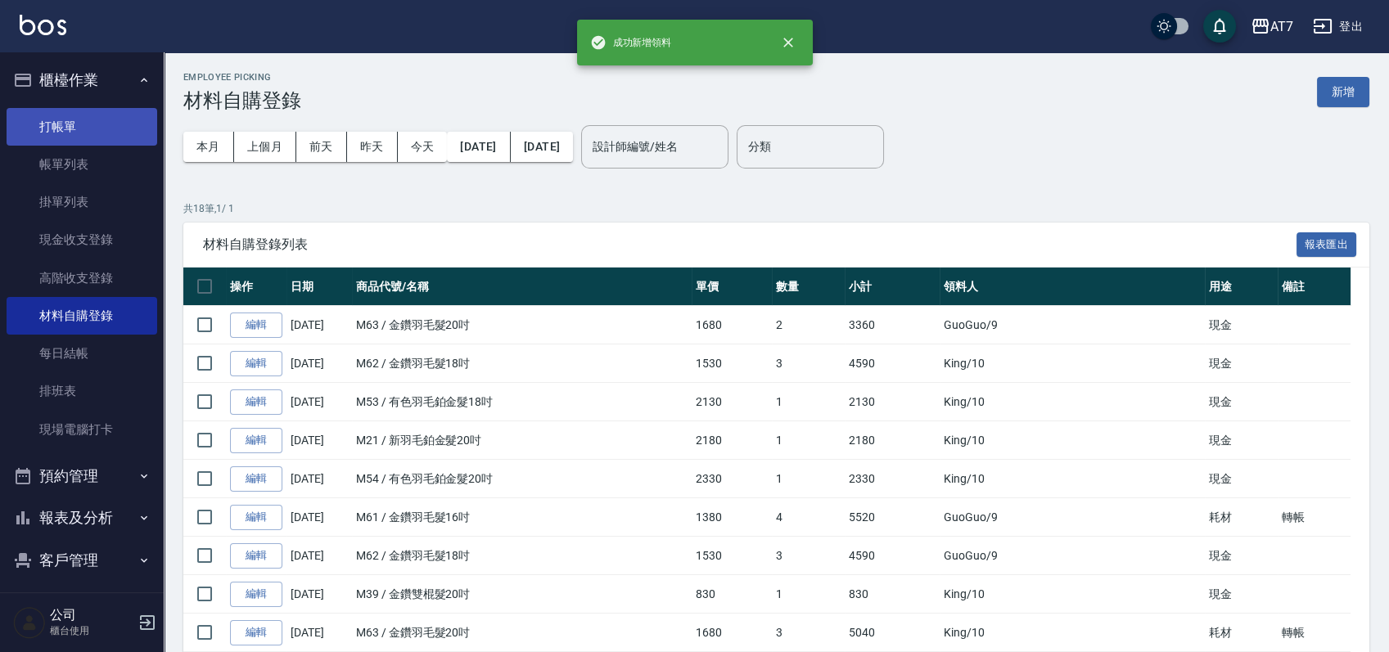
click at [109, 121] on link "打帳單" at bounding box center [82, 127] width 151 height 38
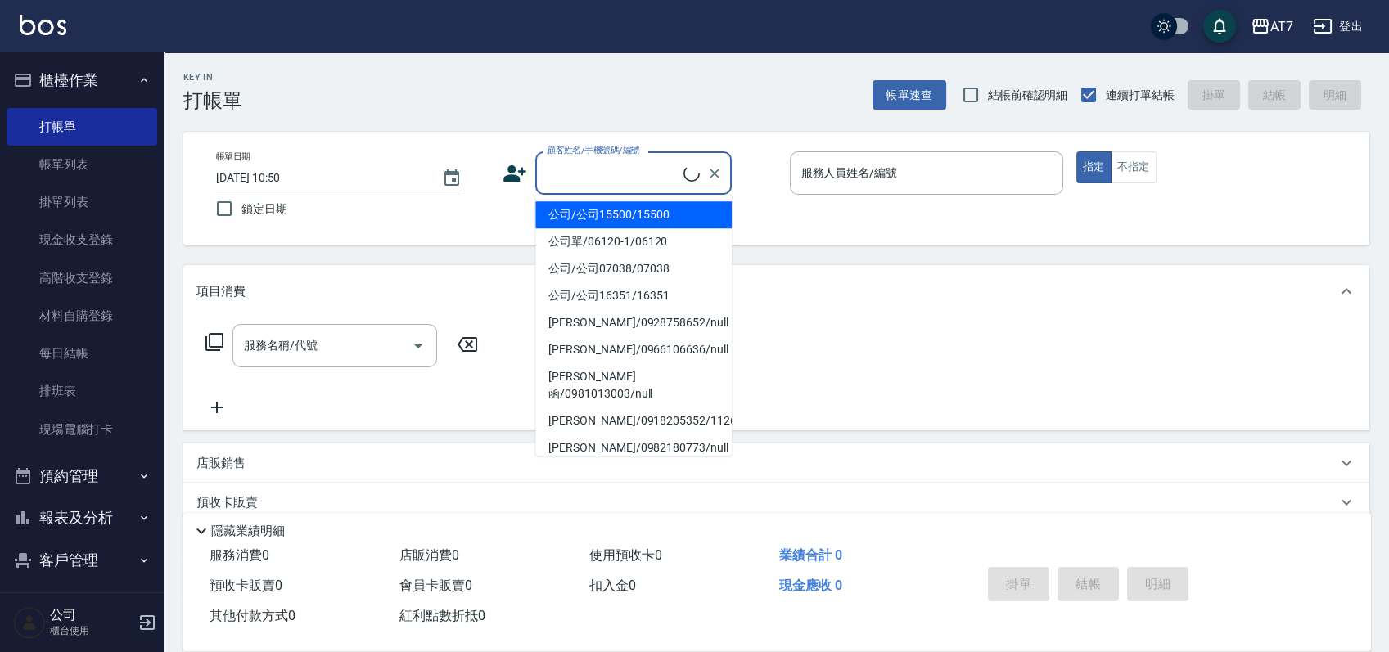
click at [641, 160] on input "顧客姓名/手機號碼/編號" at bounding box center [613, 173] width 141 height 29
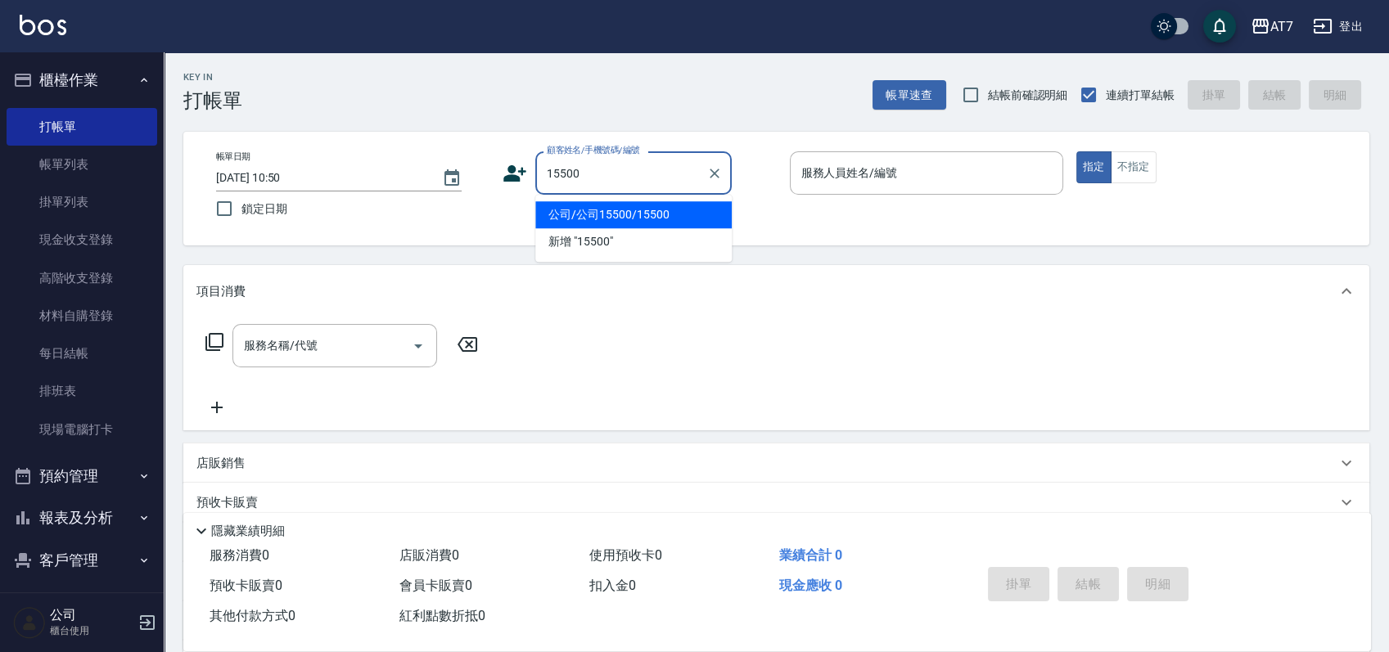
type input "公司/公司15500/15500"
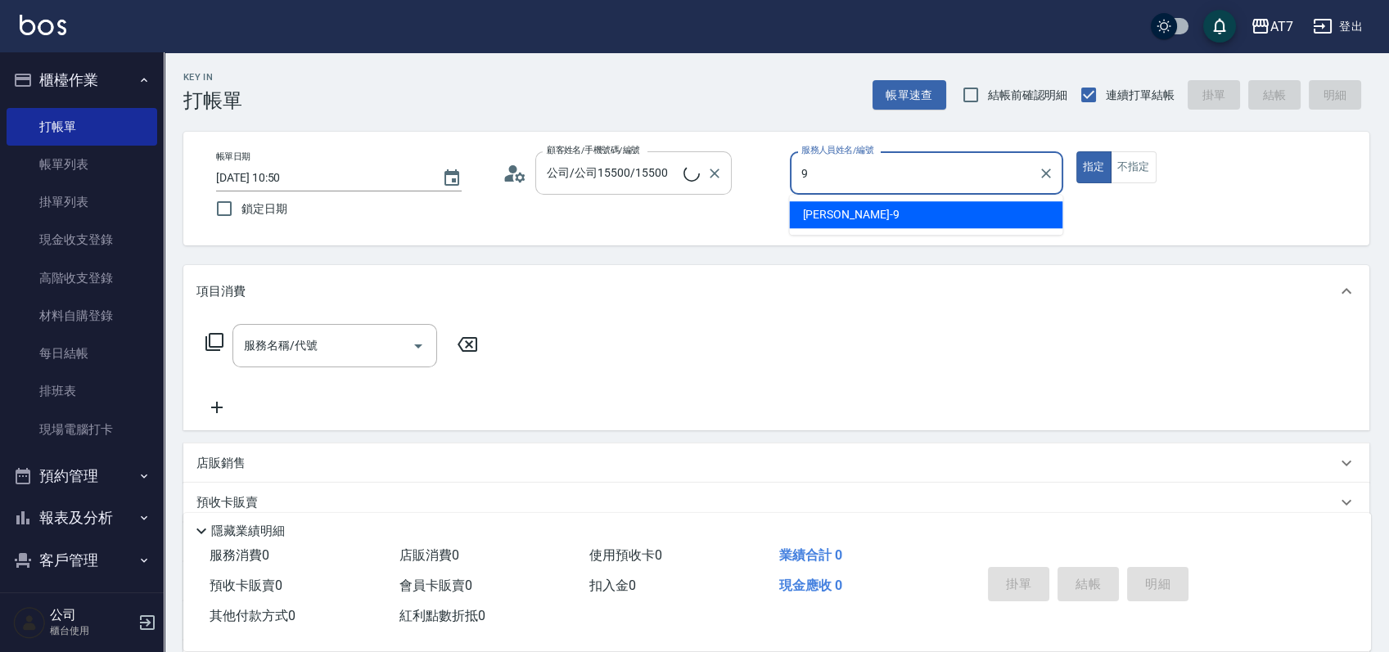
type input "9"
type button "true"
type input "郭郭-9"
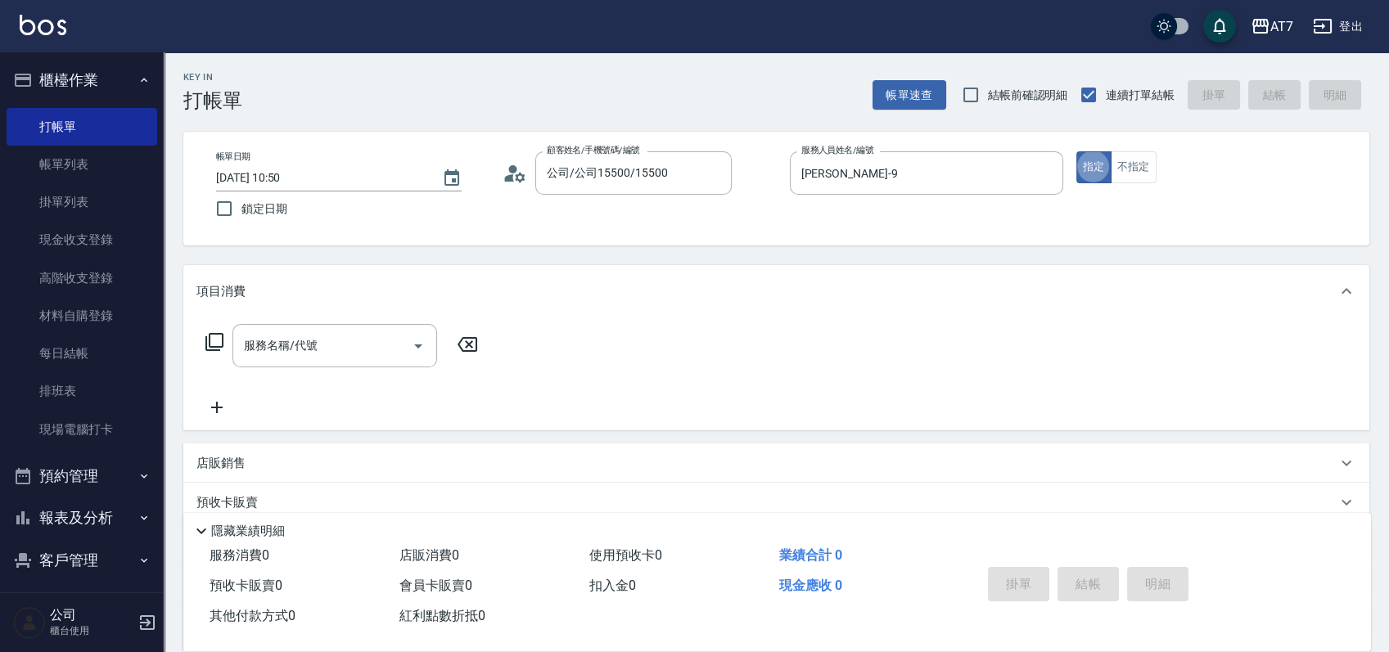
click at [220, 345] on icon at bounding box center [215, 342] width 20 height 20
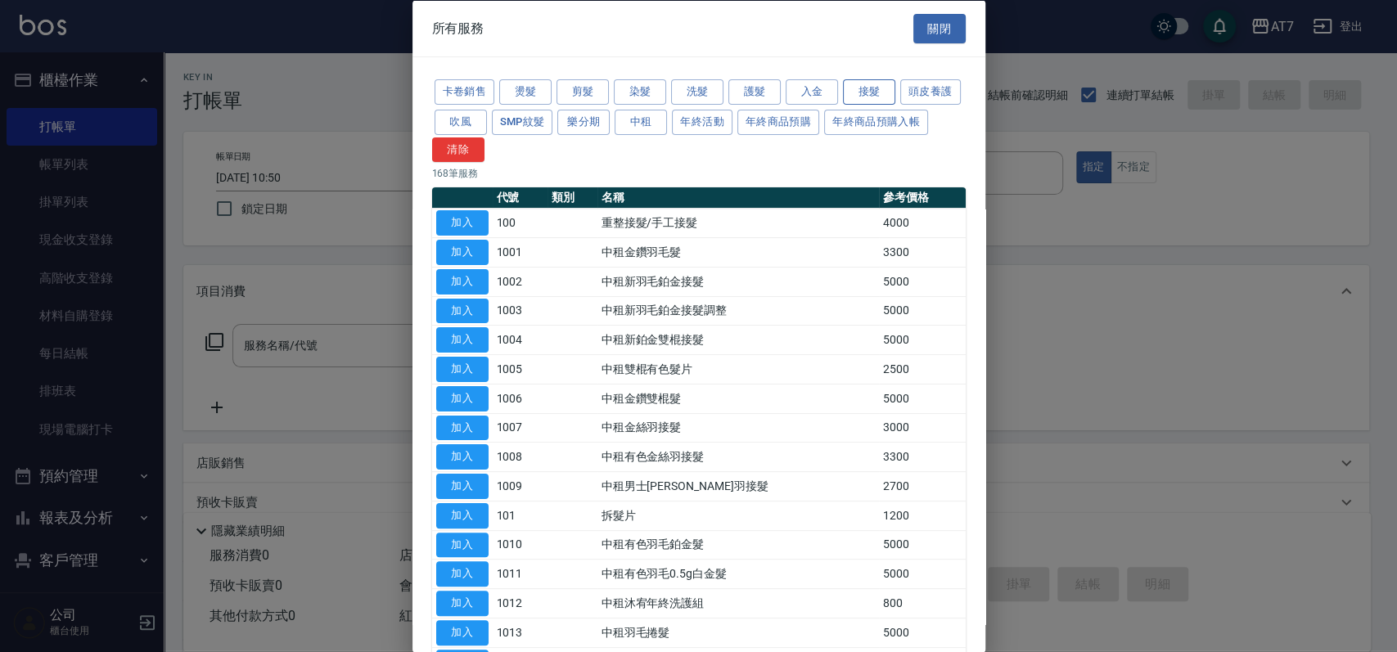
click at [858, 83] on button "接髮" at bounding box center [869, 91] width 52 height 25
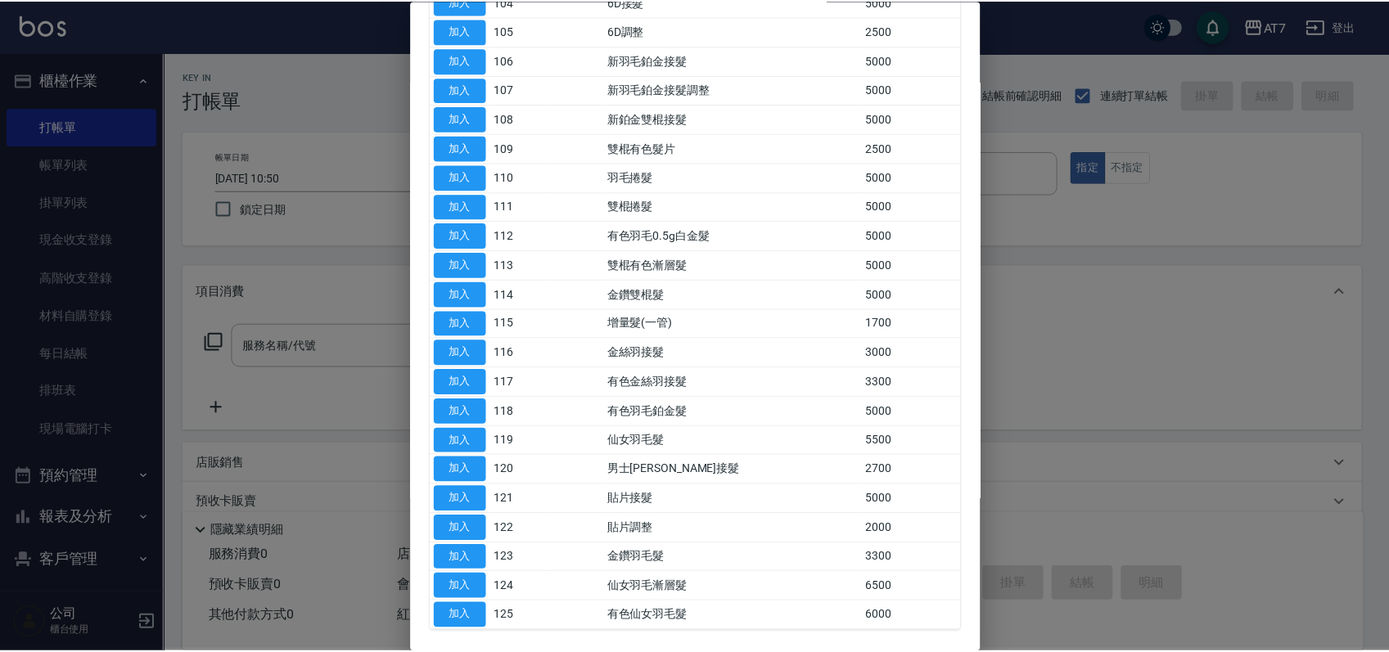
scroll to position [408, 0]
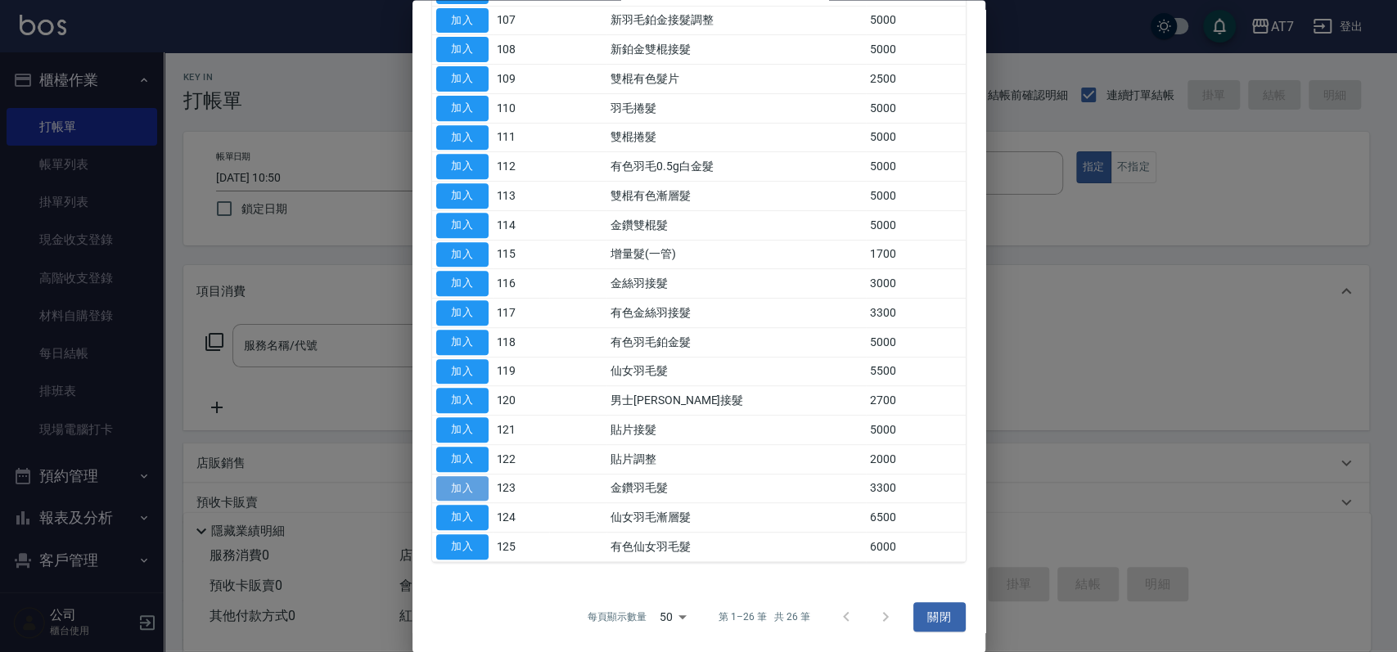
click at [462, 493] on button "加入" at bounding box center [462, 488] width 52 height 25
type input "金鑽羽毛髮(123)"
type input "330"
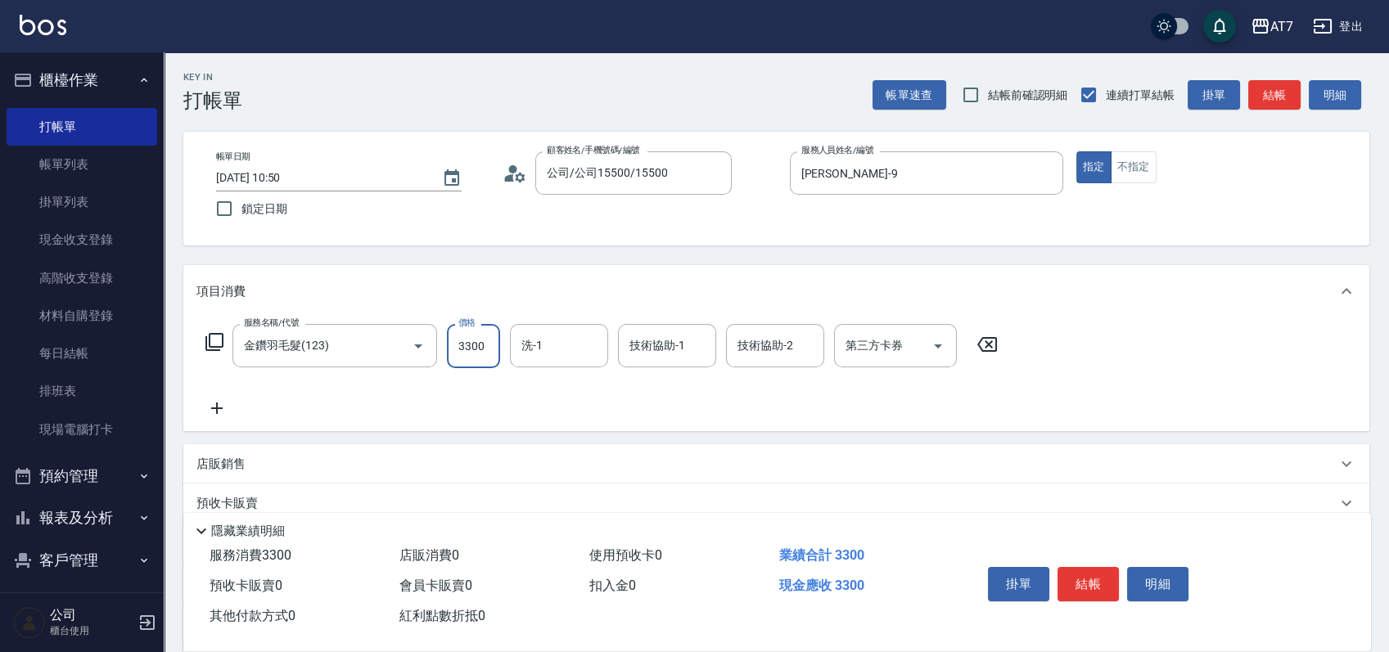
click at [481, 355] on input "3300" at bounding box center [473, 346] width 53 height 44
type input "0"
type input "44"
type input "40"
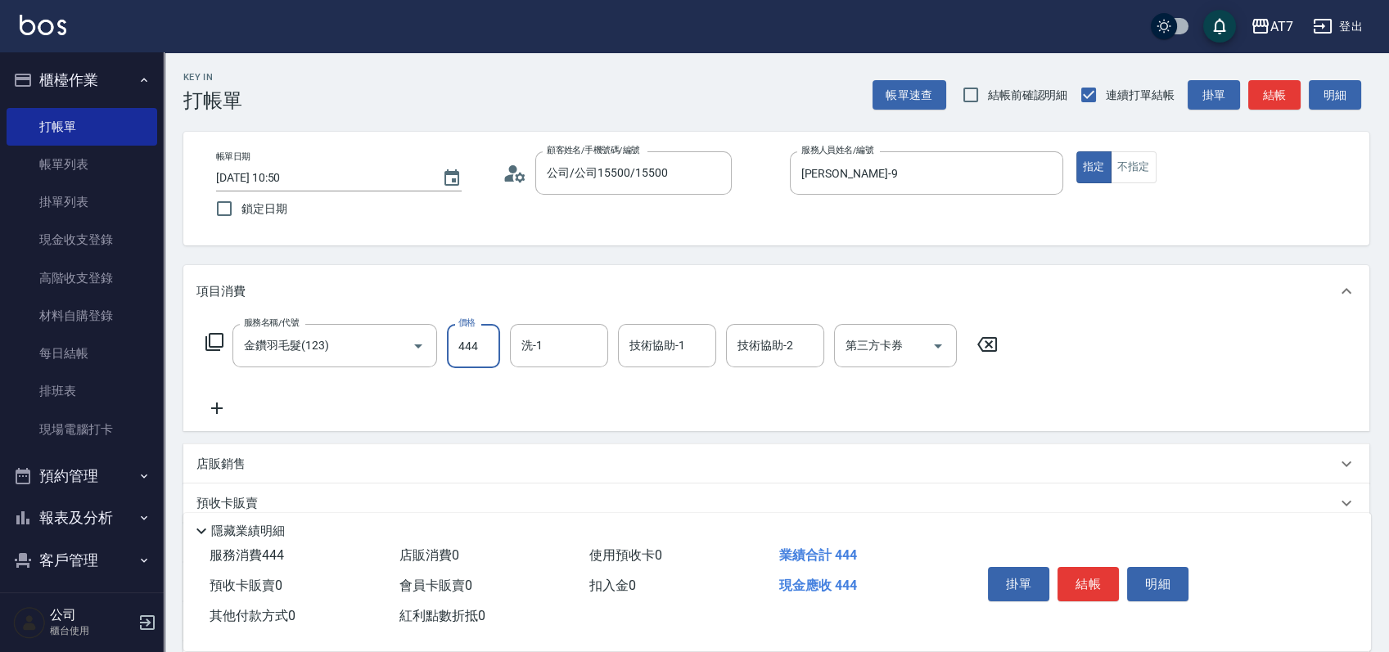
type input "4440"
type input "440"
type input "4440"
click at [1108, 579] on button "結帳" at bounding box center [1087, 584] width 61 height 34
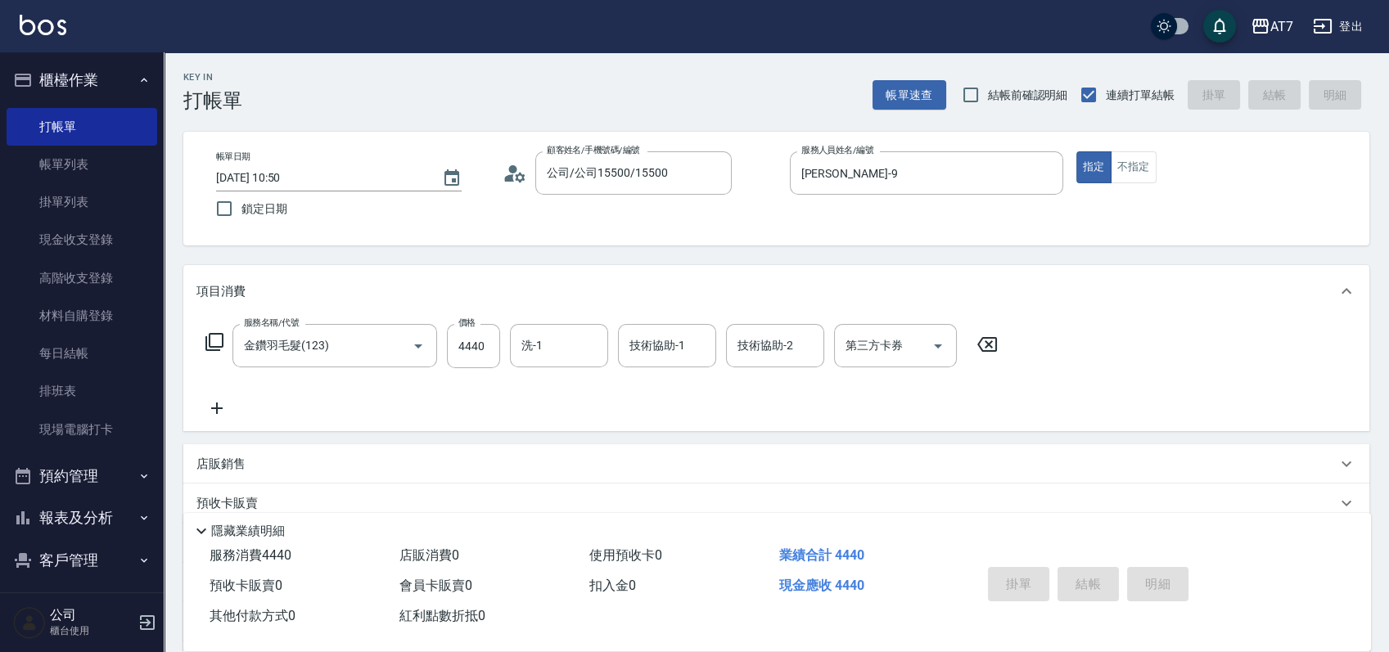
type input "0"
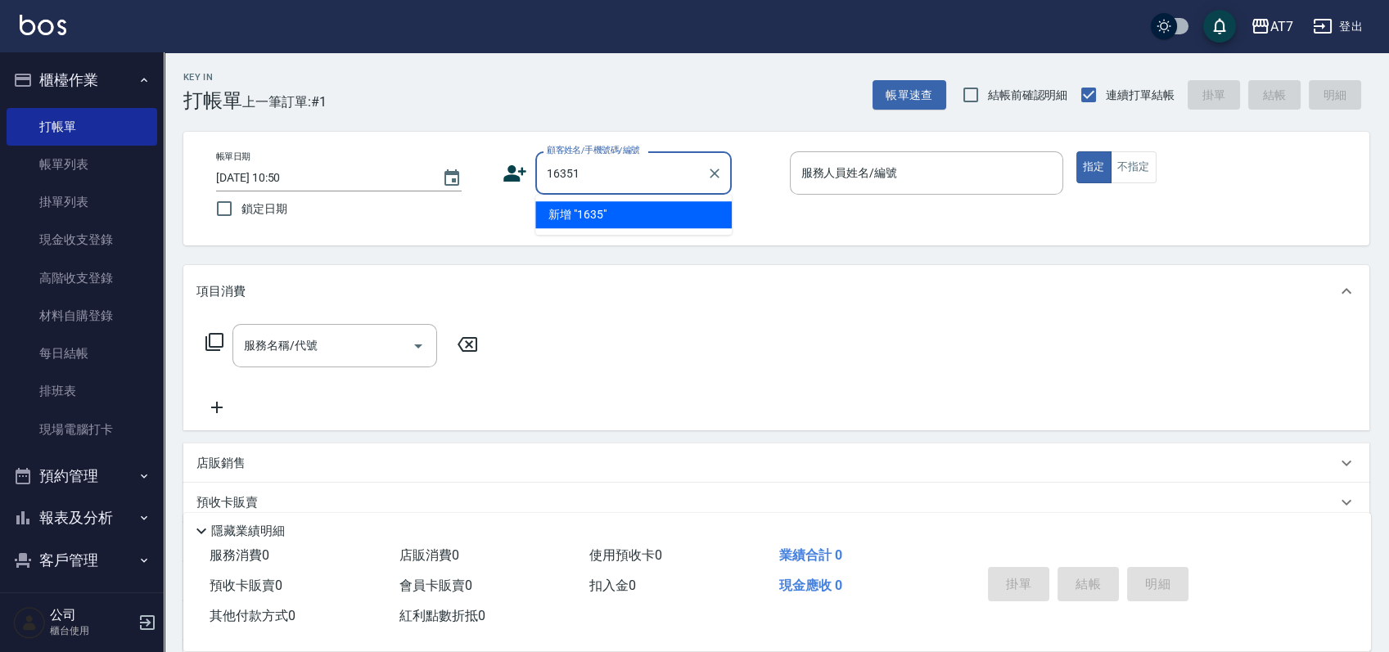
type input "16351"
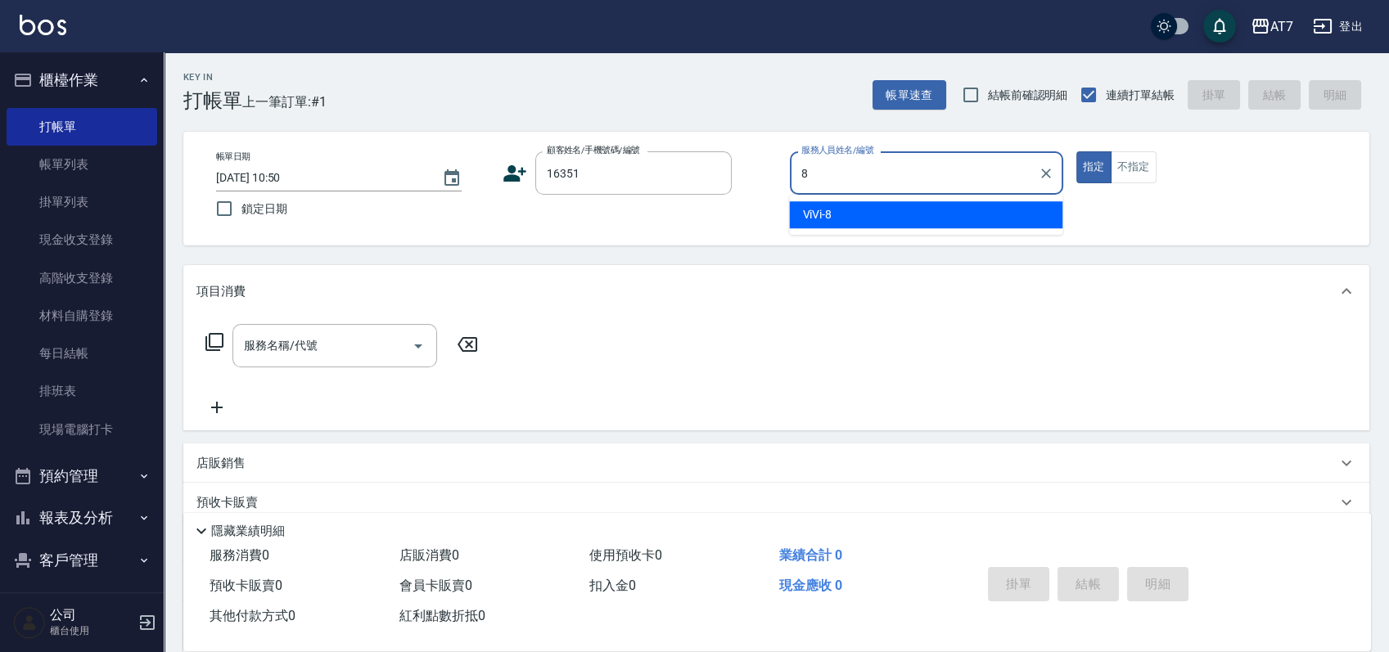
type input "ViVi-8"
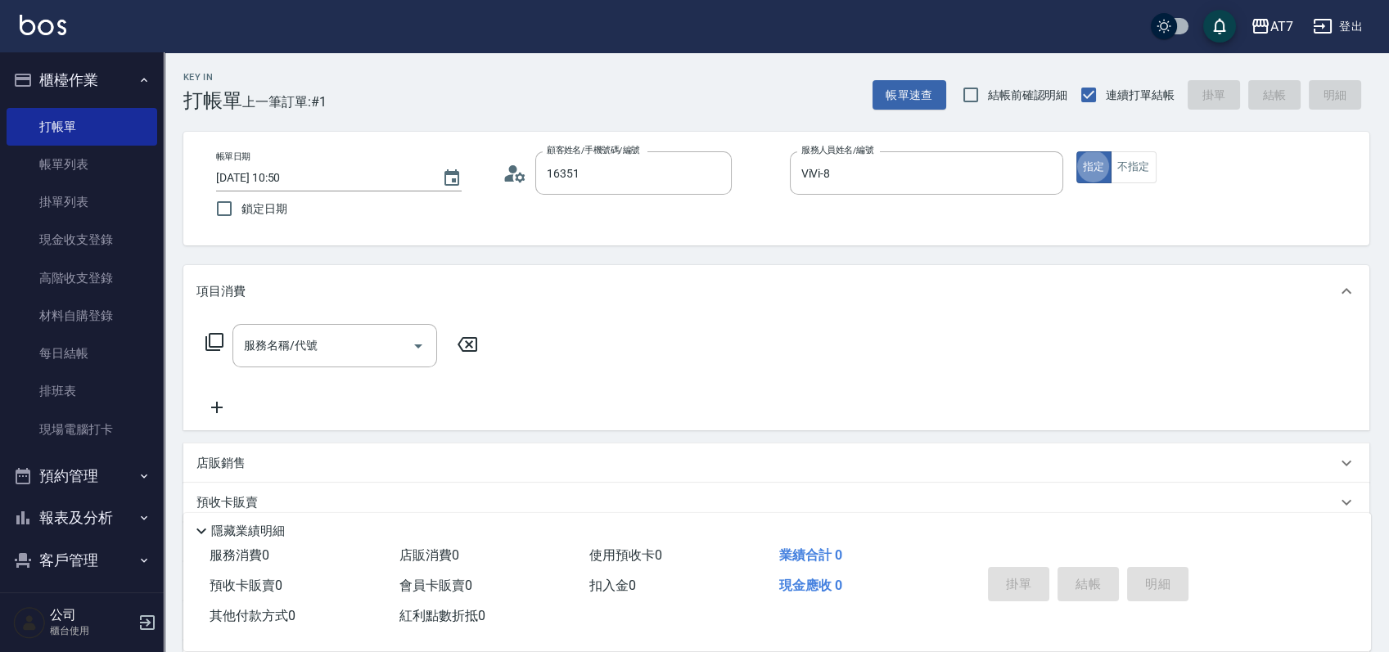
type input "公司/公司16351/16351"
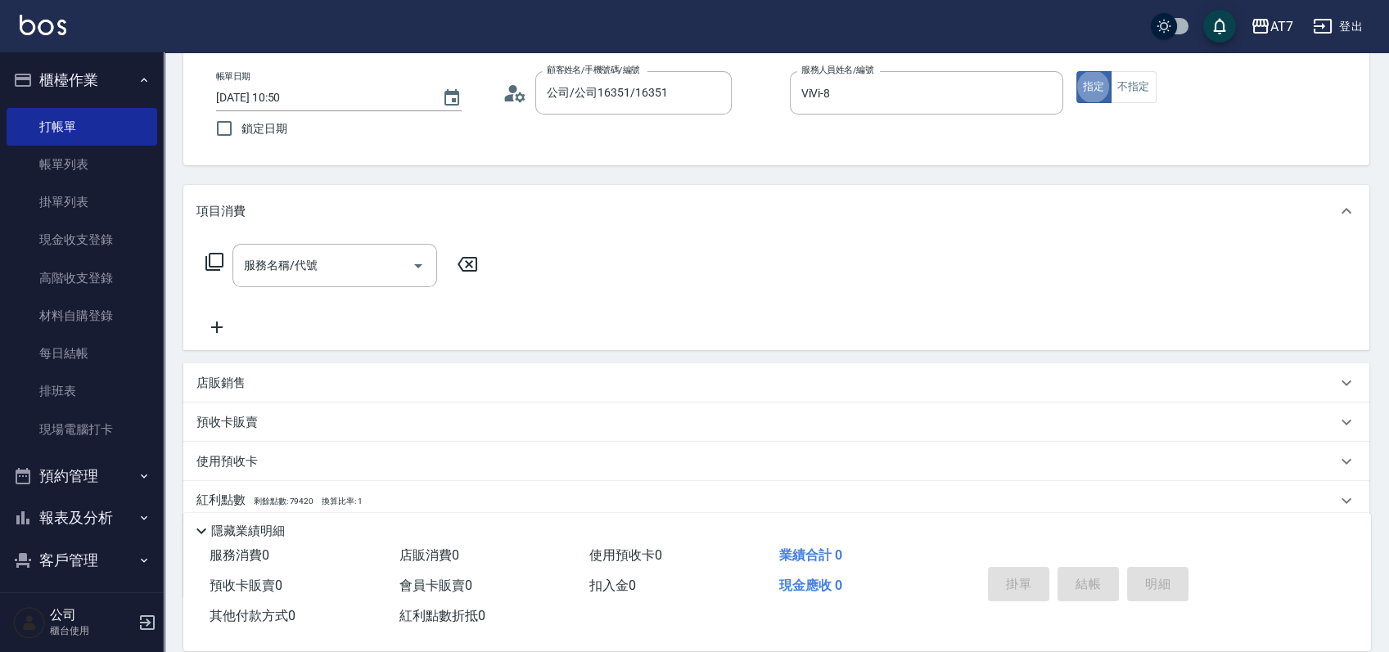
scroll to position [109, 0]
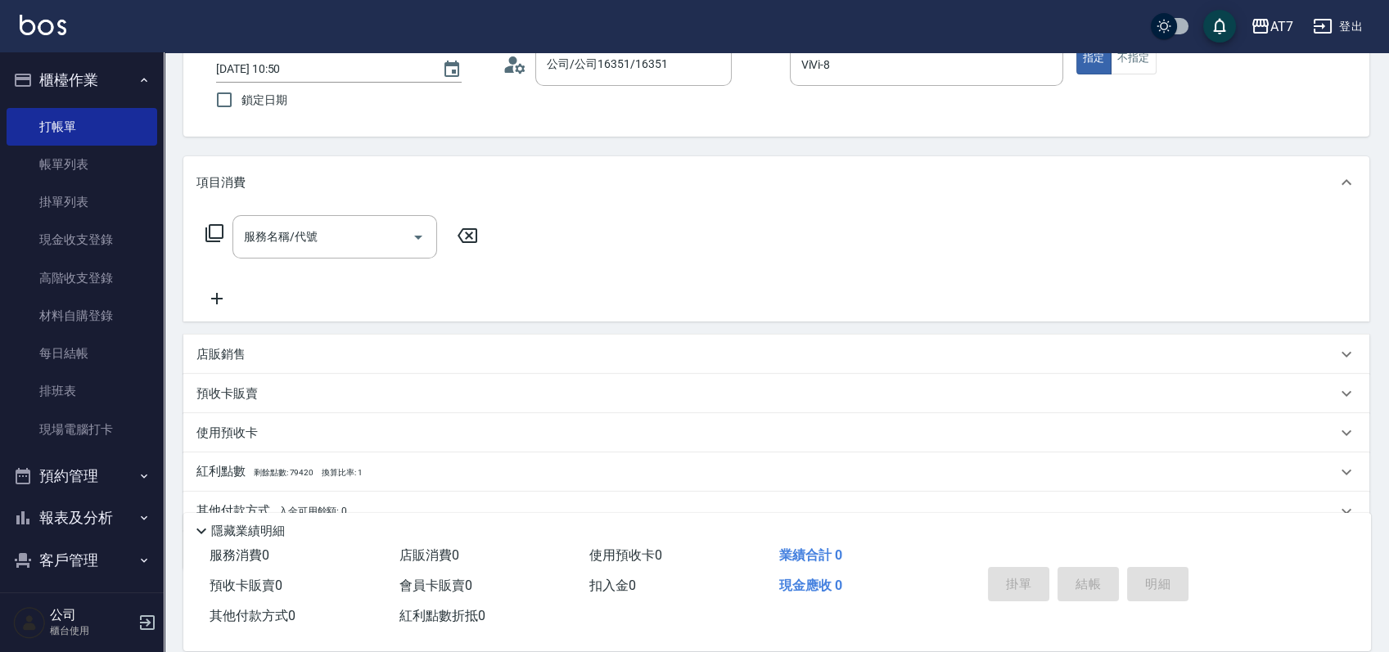
click at [993, 346] on div "店販銷售" at bounding box center [766, 354] width 1140 height 17
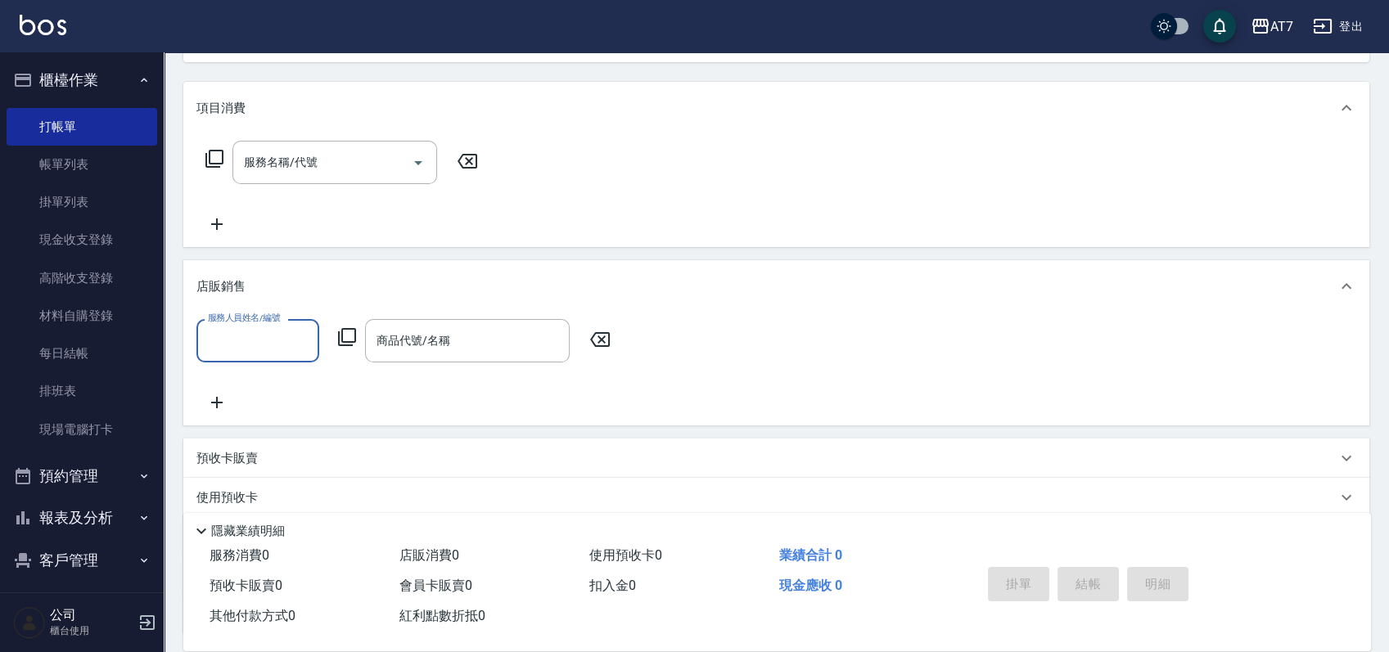
scroll to position [218, 0]
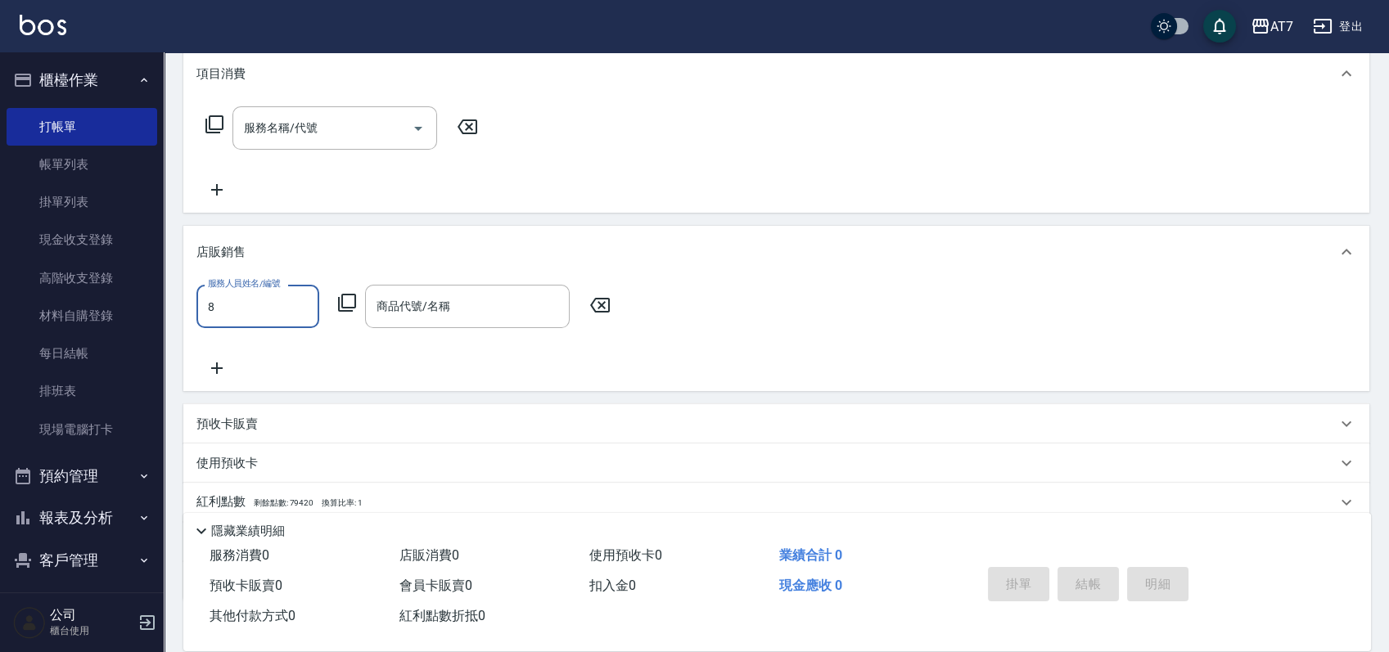
type input "ViVi-8"
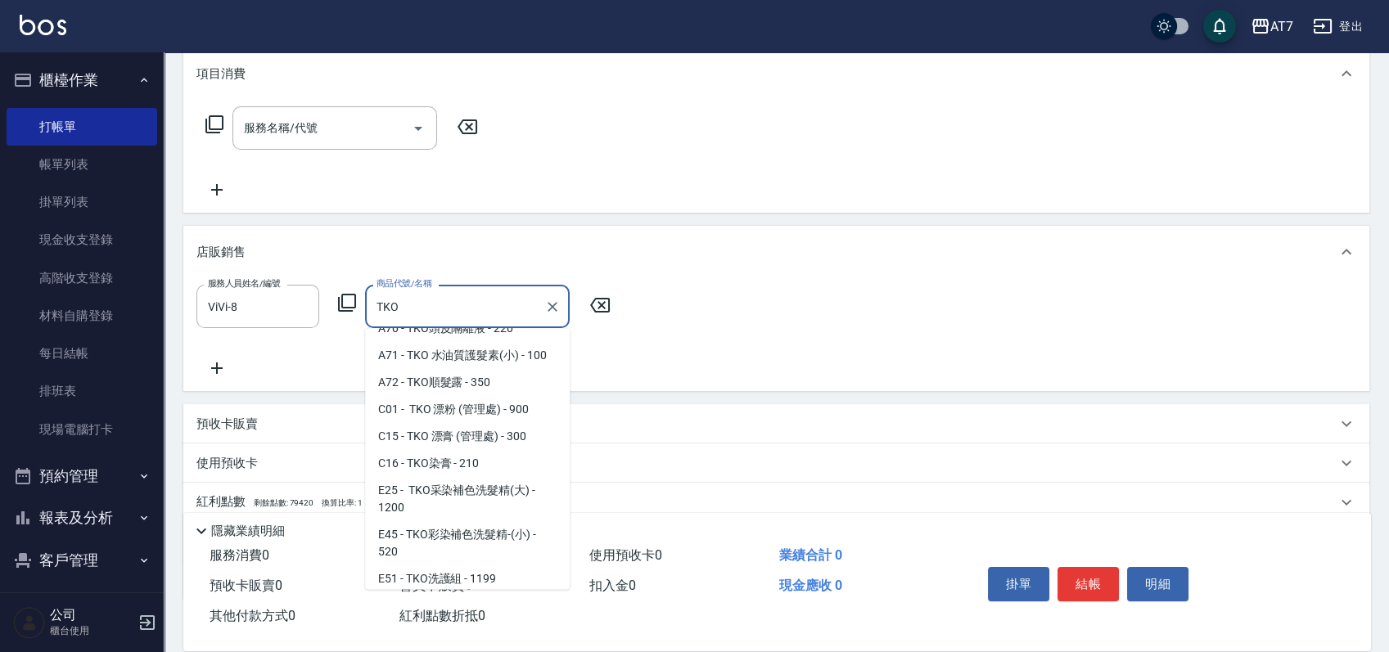
scroll to position [109, 0]
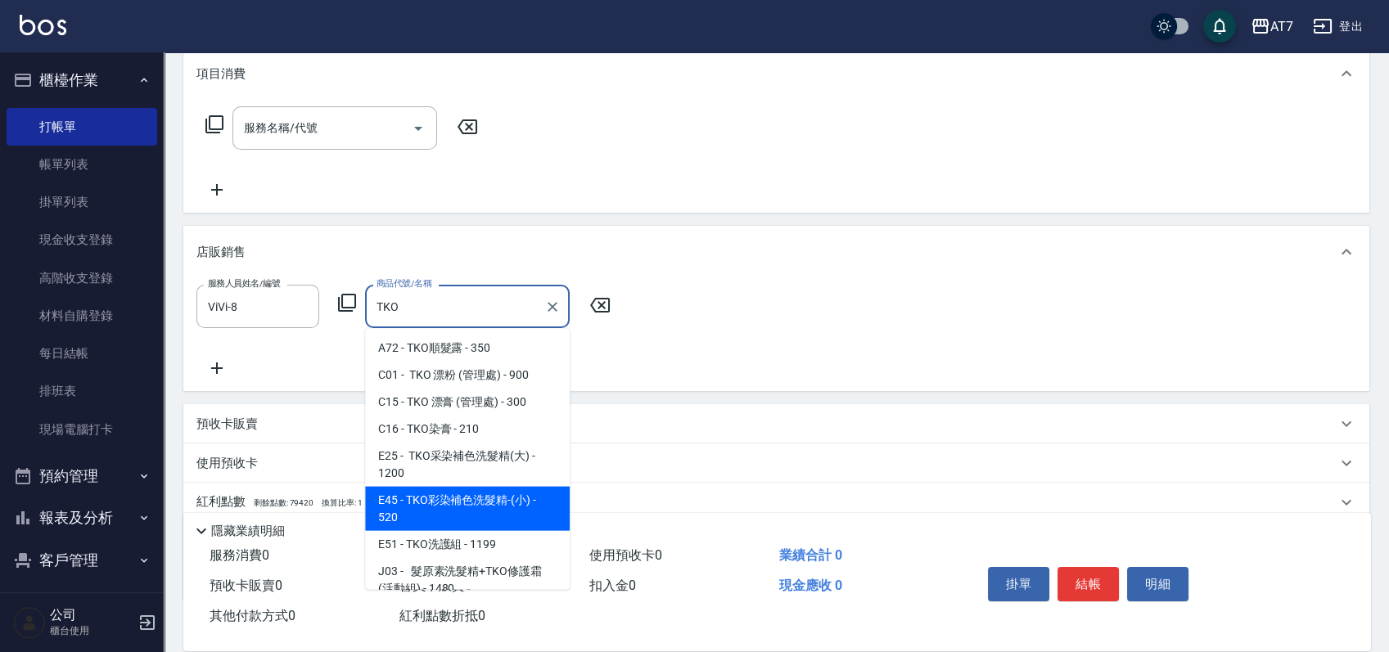
click at [493, 488] on span "E45 - TKO彩染補色洗髮精-(小) - 520" at bounding box center [467, 509] width 205 height 44
type input "TKO彩染補色洗髮精-(小)"
type input "50"
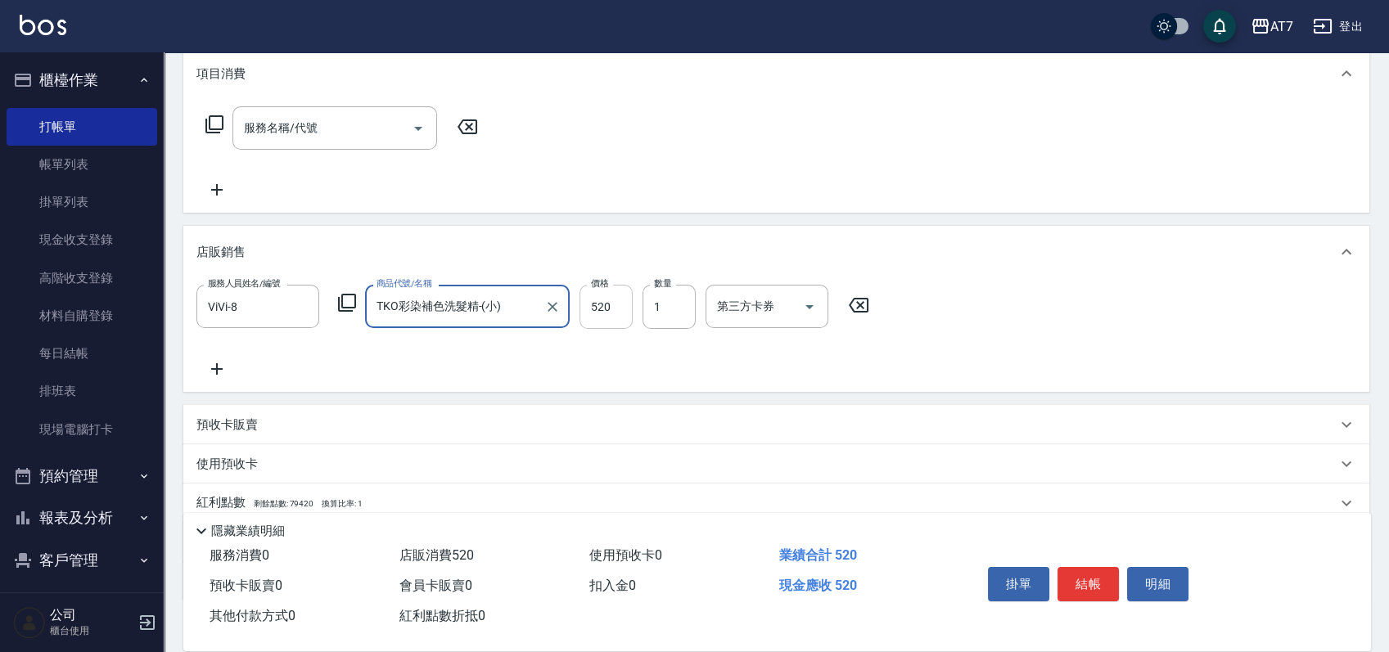
type input "TKO彩染補色洗髮精-(小)"
type input "4"
type input "0"
type input "468"
type input "40"
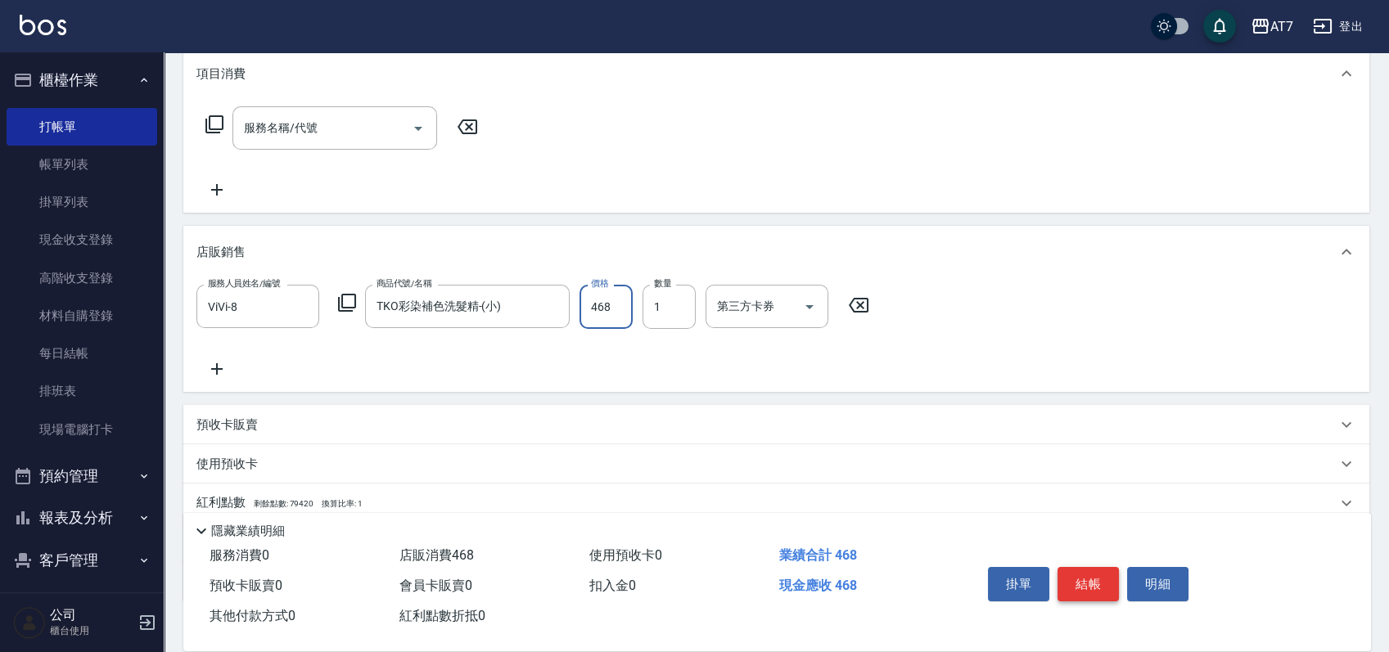
type input "468"
click at [1087, 588] on button "結帳" at bounding box center [1087, 584] width 61 height 34
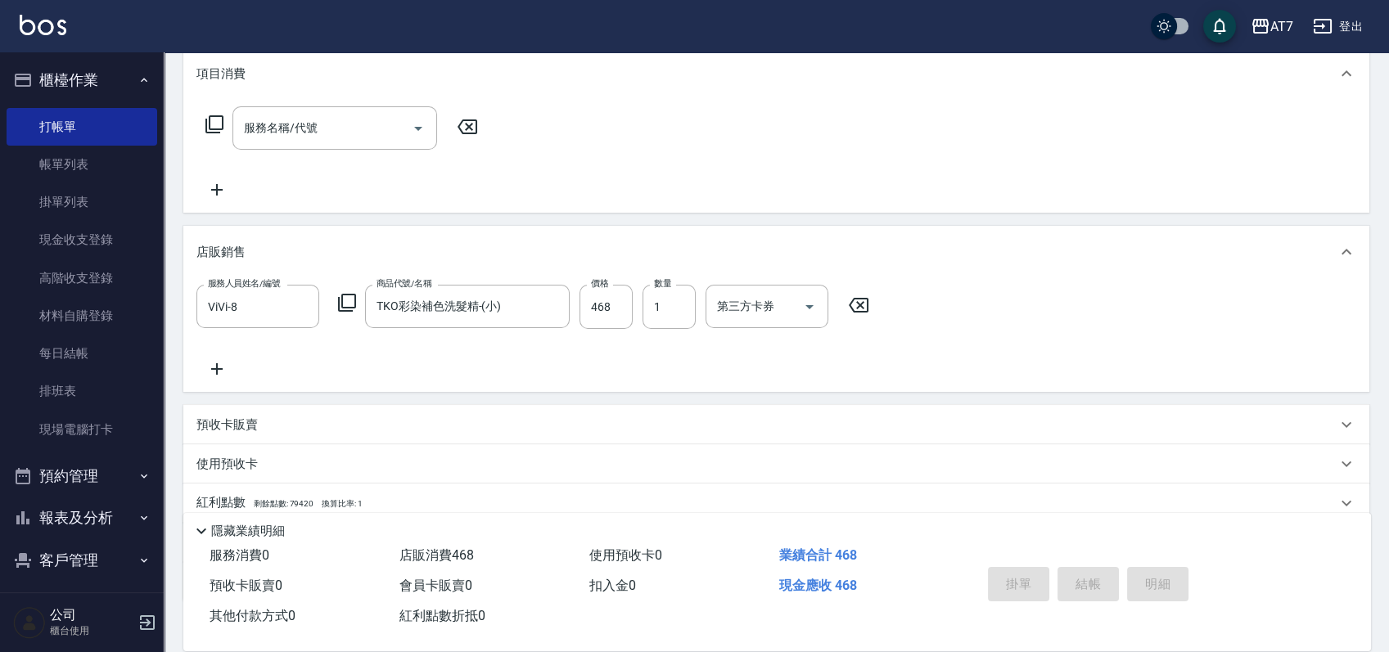
type input "0"
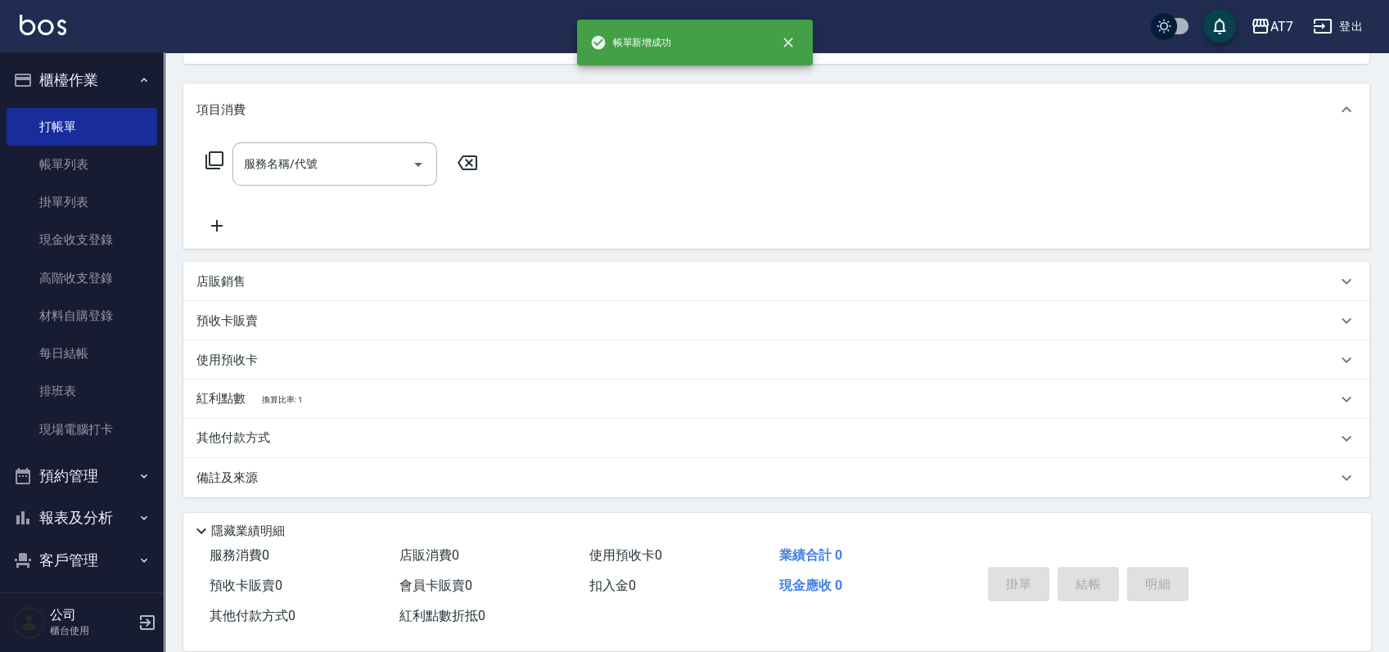
scroll to position [0, 0]
